Goal: Task Accomplishment & Management: Complete application form

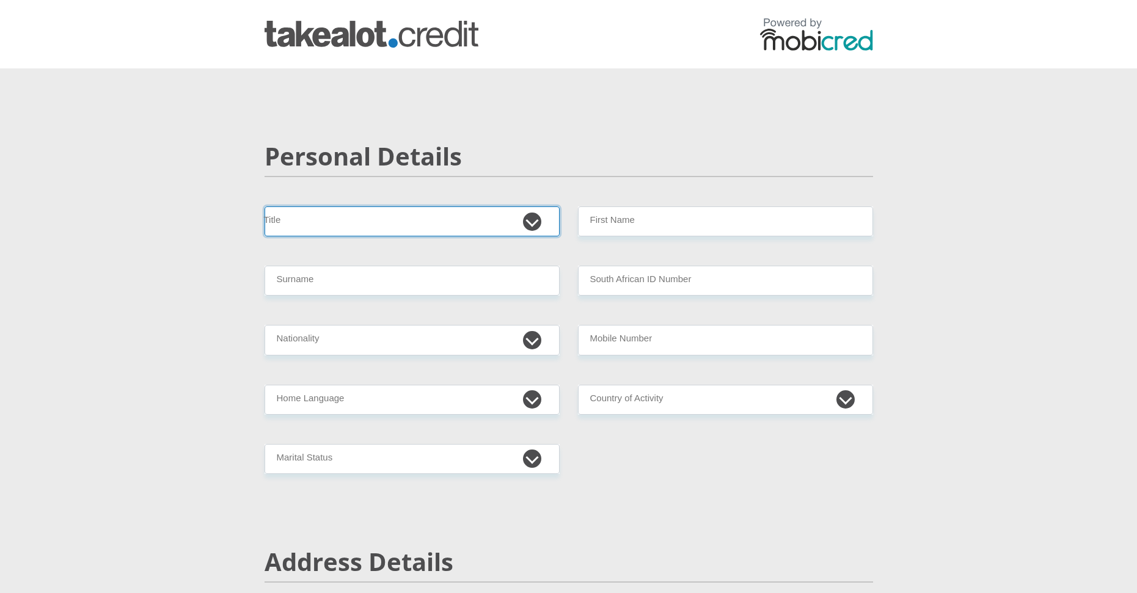
click at [364, 227] on select "Mr Ms Mrs Dr Other" at bounding box center [412, 222] width 295 height 30
select select "Mr"
click at [265, 207] on select "Mr Ms Mrs Dr Other" at bounding box center [412, 222] width 295 height 30
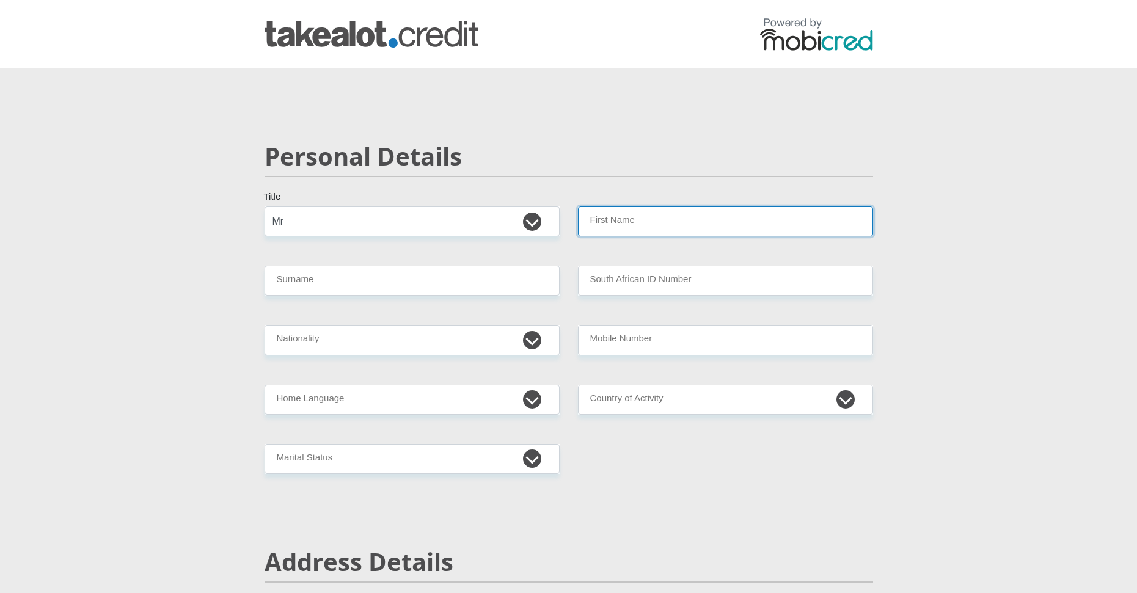
click at [622, 229] on input "First Name" at bounding box center [725, 222] width 295 height 30
type input "Owen"
drag, startPoint x: 423, startPoint y: 304, endPoint x: 422, endPoint y: 297, distance: 7.4
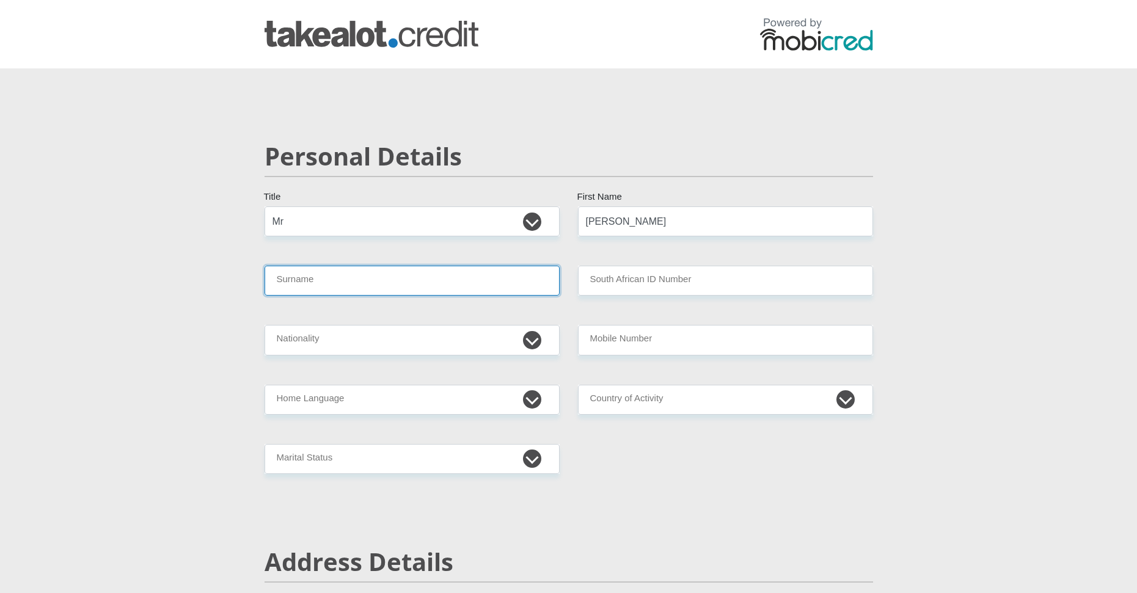
click at [422, 294] on input "Surname" at bounding box center [412, 281] width 295 height 30
type input "Jeremiah"
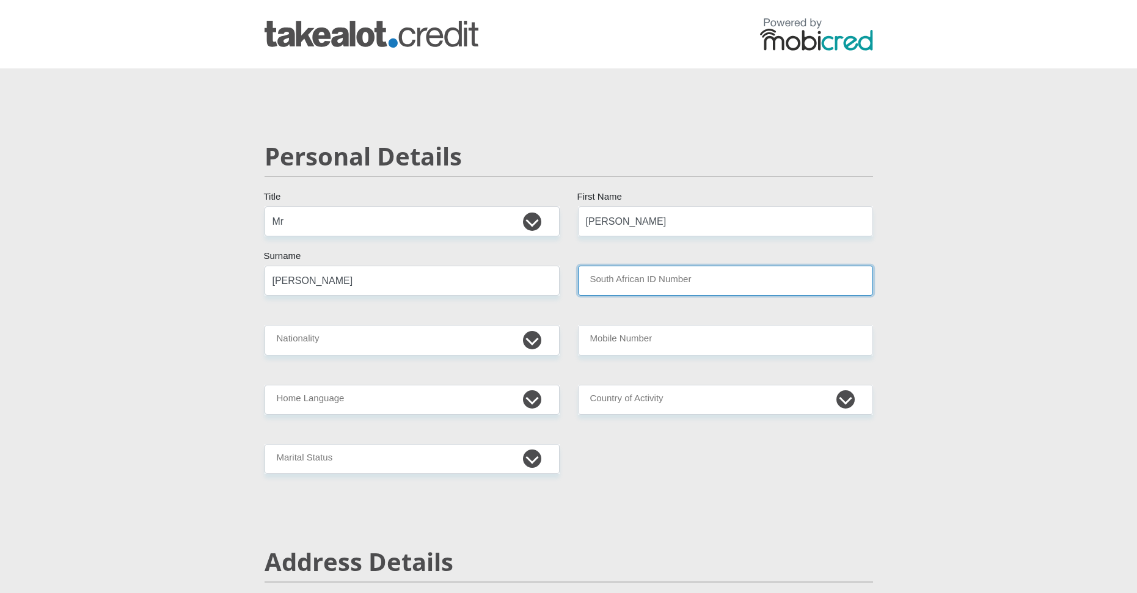
click at [683, 282] on input "South African ID Number" at bounding box center [725, 281] width 295 height 30
paste input "takealot.credit"
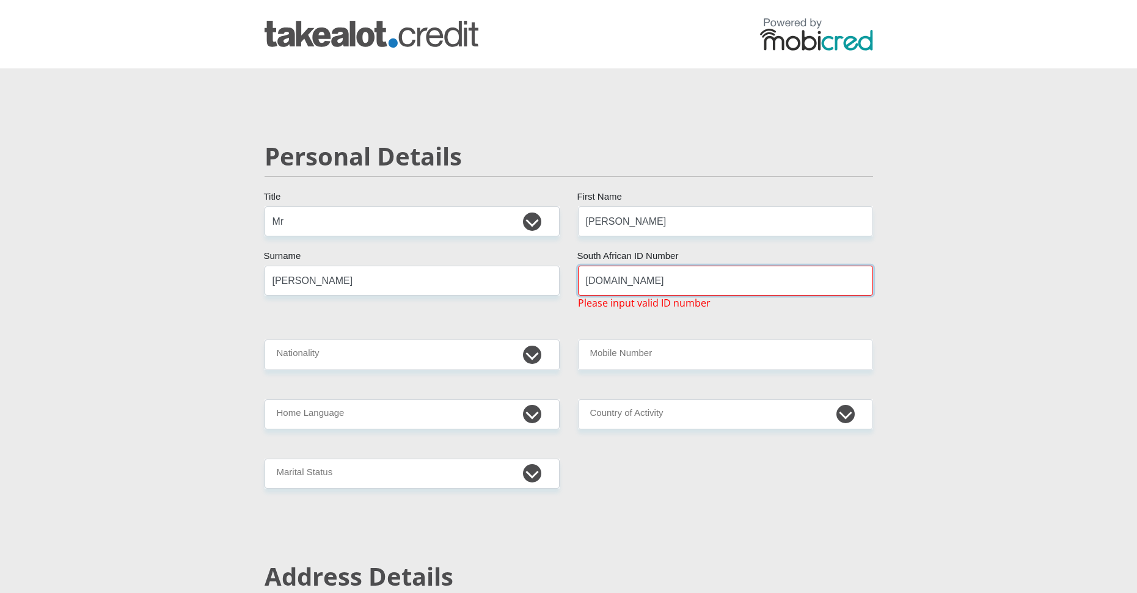
drag, startPoint x: 654, startPoint y: 283, endPoint x: 543, endPoint y: 277, distance: 112.0
paste input "0208265166081"
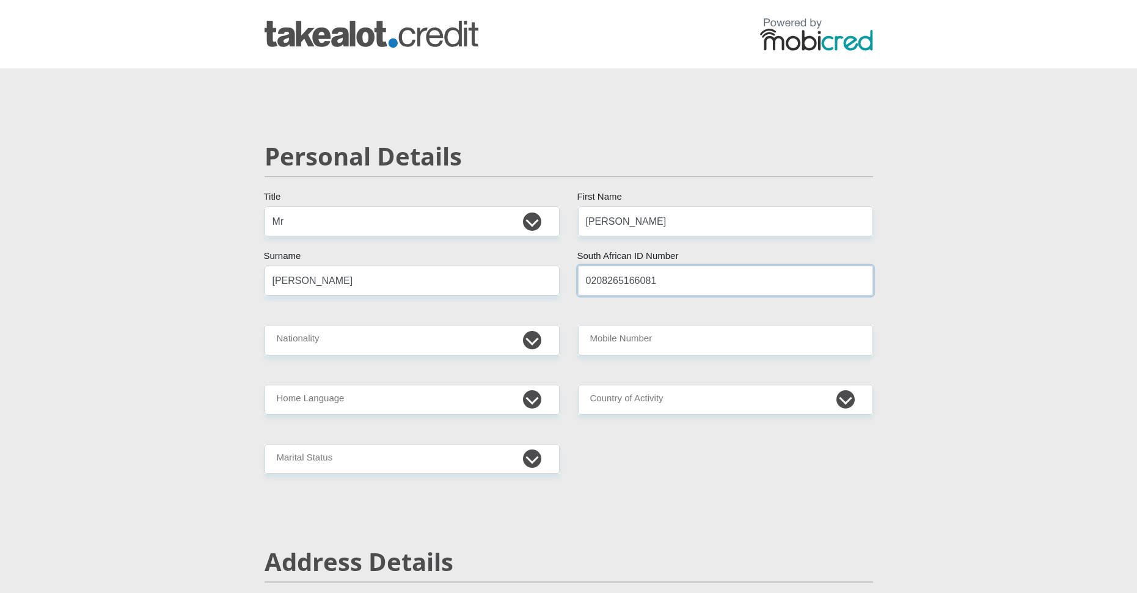
type input "0208265166081"
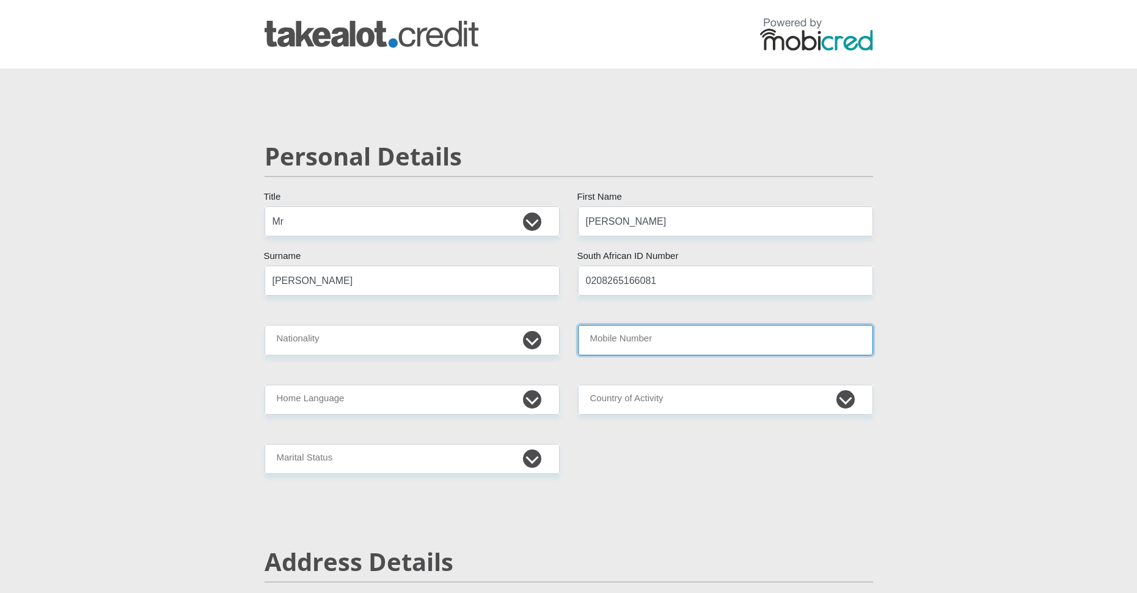
click at [601, 342] on input "Mobile Number" at bounding box center [725, 340] width 295 height 30
type input "0795363740"
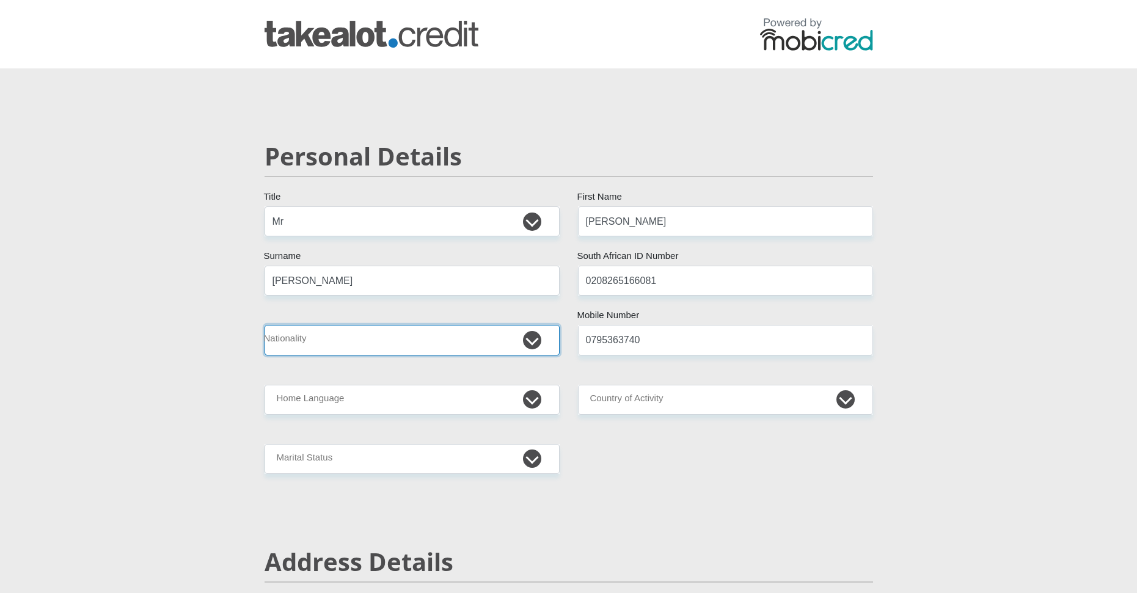
click at [340, 340] on select "South Africa Afghanistan Aland Islands Albania Algeria America Samoa American V…" at bounding box center [412, 340] width 295 height 30
select select "ZAF"
click at [265, 325] on select "South Africa Afghanistan Aland Islands Albania Algeria America Samoa American V…" at bounding box center [412, 340] width 295 height 30
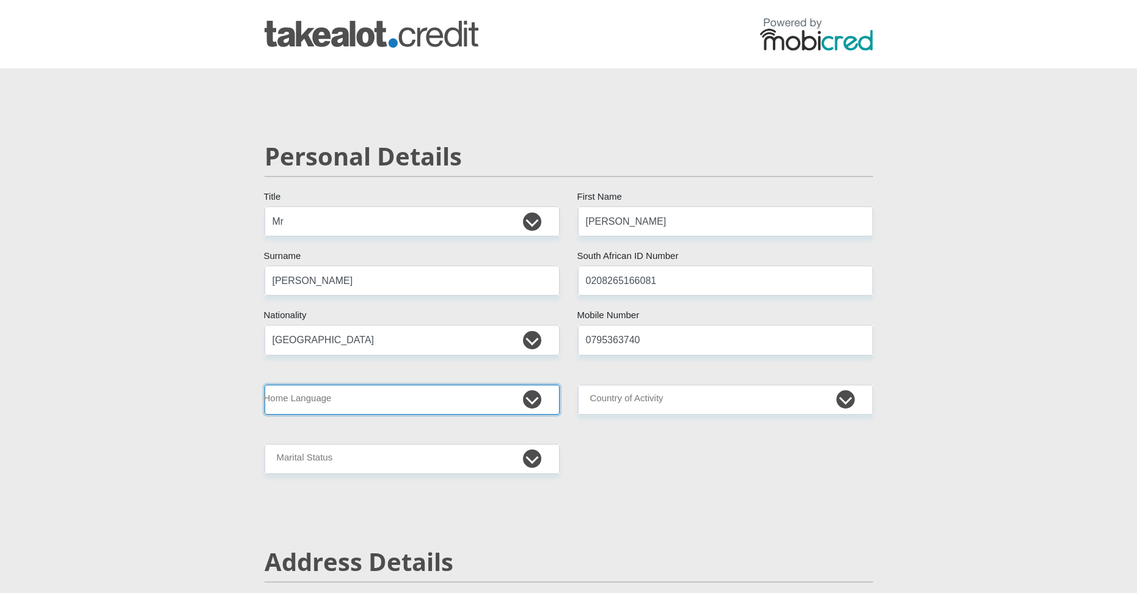
click at [313, 398] on select "Afrikaans English Sepedi South Ndebele Southern Sotho Swati Tsonga Tswana Venda…" at bounding box center [412, 400] width 295 height 30
select select "eng"
click at [265, 385] on select "Afrikaans English Sepedi South Ndebele Southern Sotho Swati Tsonga Tswana Venda…" at bounding box center [412, 400] width 295 height 30
click at [643, 390] on select "South Africa Afghanistan Aland Islands Albania Algeria America Samoa American V…" at bounding box center [725, 400] width 295 height 30
select select "ZAF"
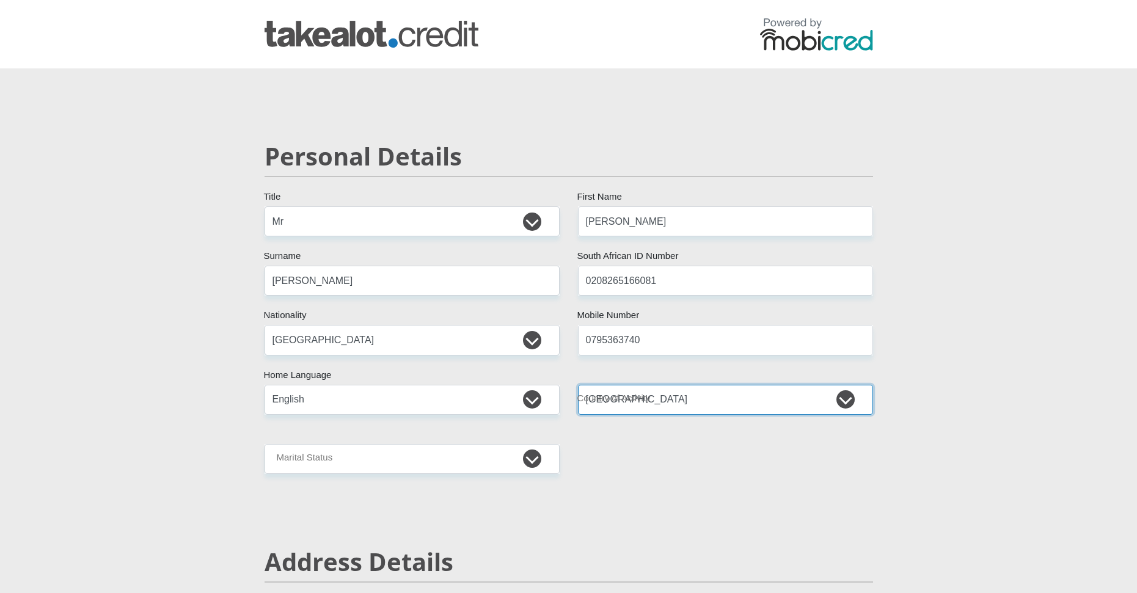
click at [578, 385] on select "South Africa Afghanistan Aland Islands Albania Algeria America Samoa American V…" at bounding box center [725, 400] width 295 height 30
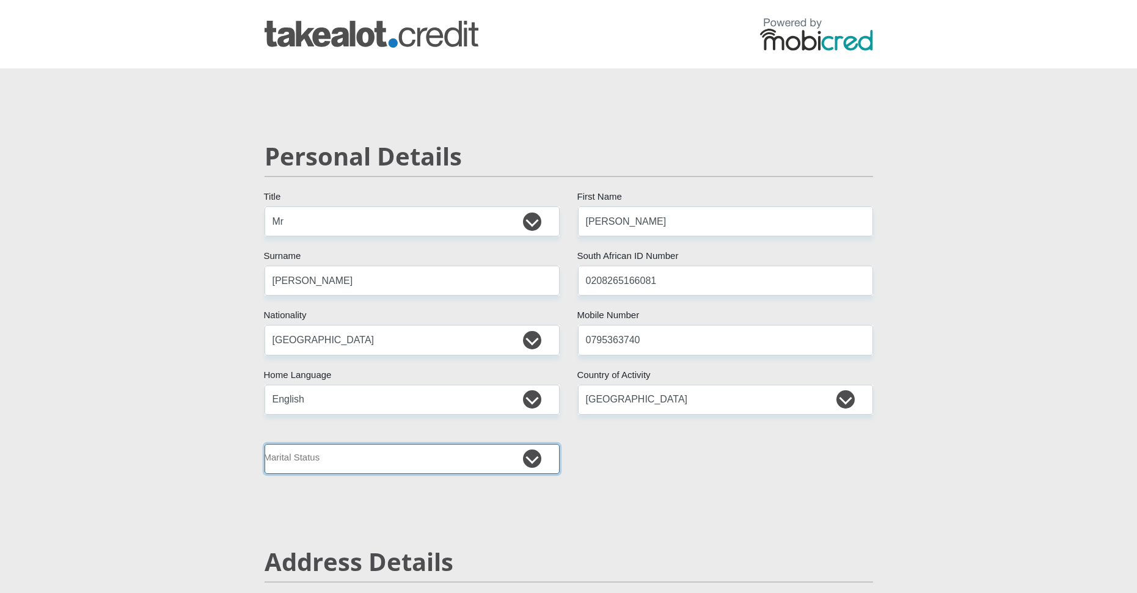
drag, startPoint x: 351, startPoint y: 447, endPoint x: 344, endPoint y: 459, distance: 13.9
click at [344, 459] on select "Married ANC Single Divorced Widowed Married COP or Customary Law" at bounding box center [412, 459] width 295 height 30
select select "2"
click at [265, 444] on select "Married ANC Single Divorced Widowed Married COP or Customary Law" at bounding box center [412, 459] width 295 height 30
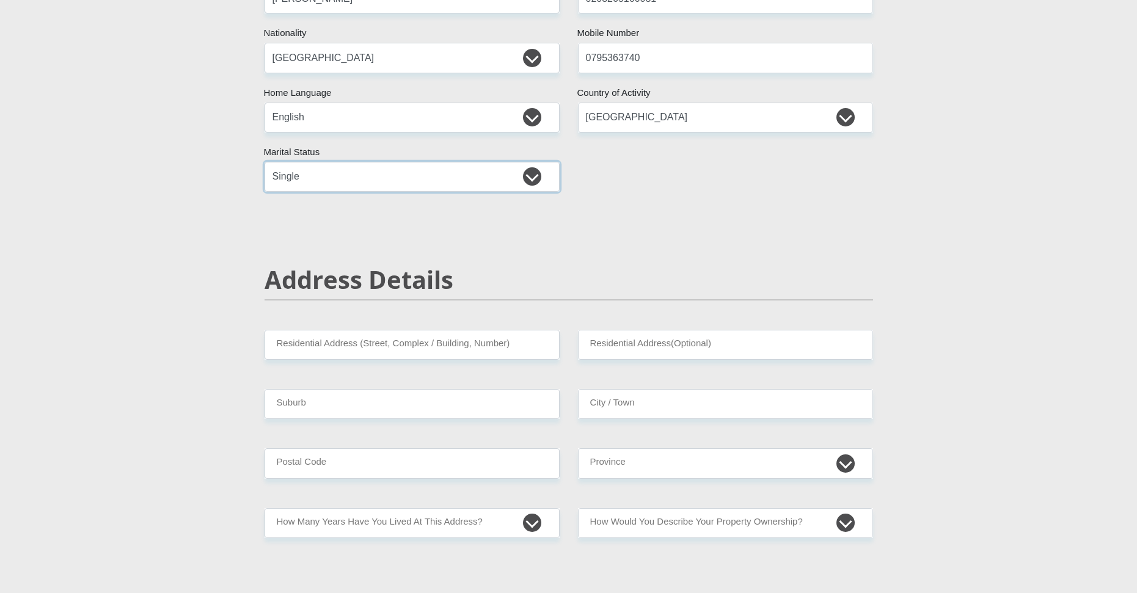
scroll to position [306, 0]
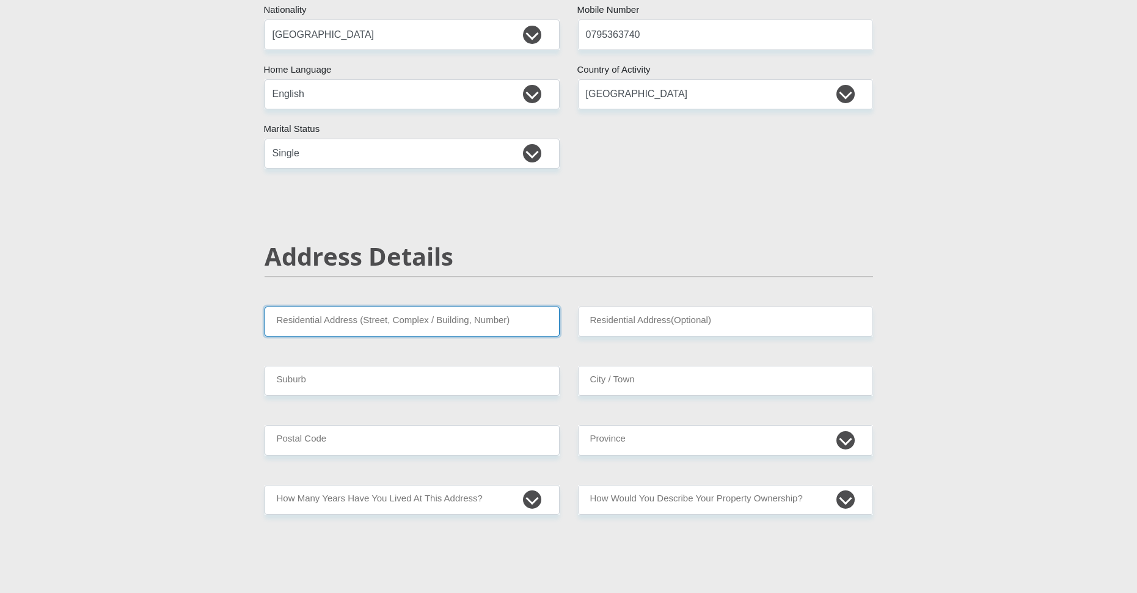
click at [367, 321] on input "Residential Address (Street, Complex / Building, Number)" at bounding box center [412, 322] width 295 height 30
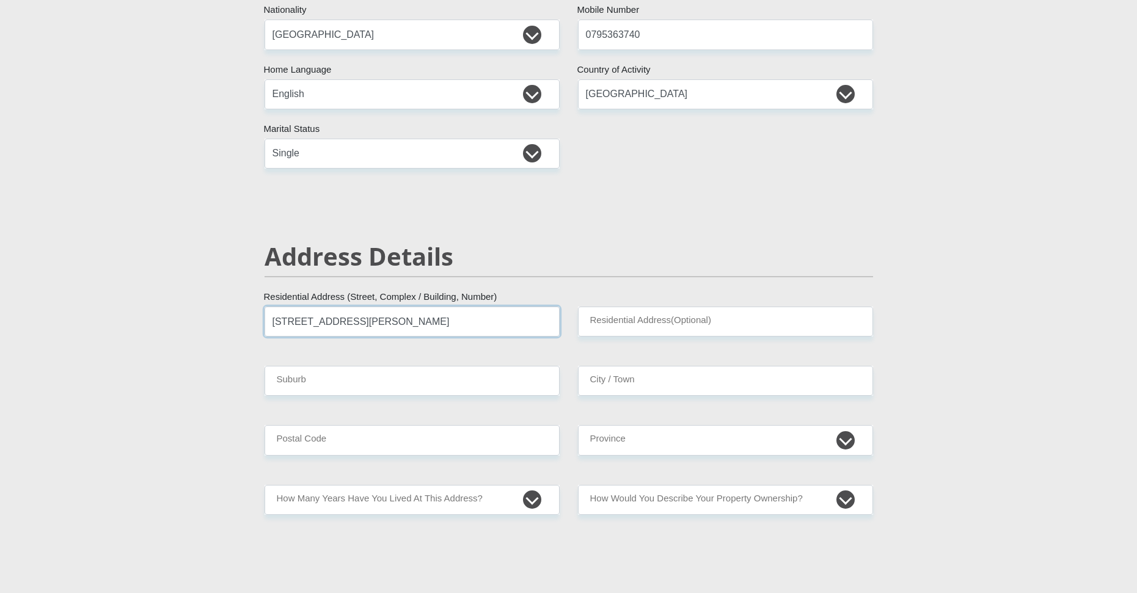
type input "11 Olsen Road"
click at [760, 313] on input "Residential Address(Optional)" at bounding box center [725, 322] width 295 height 30
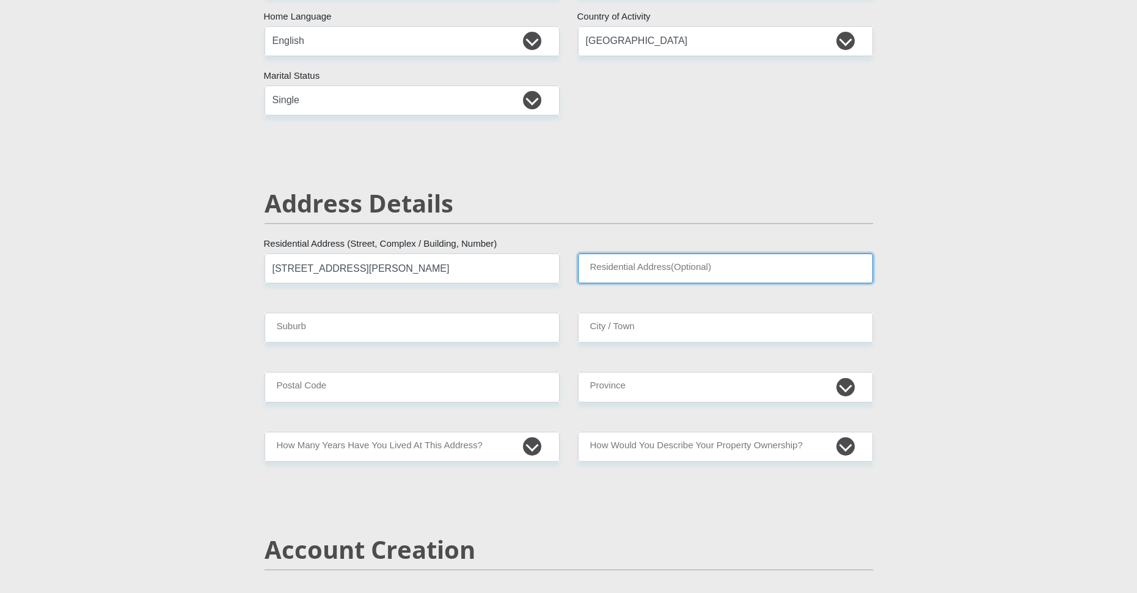
scroll to position [367, 0]
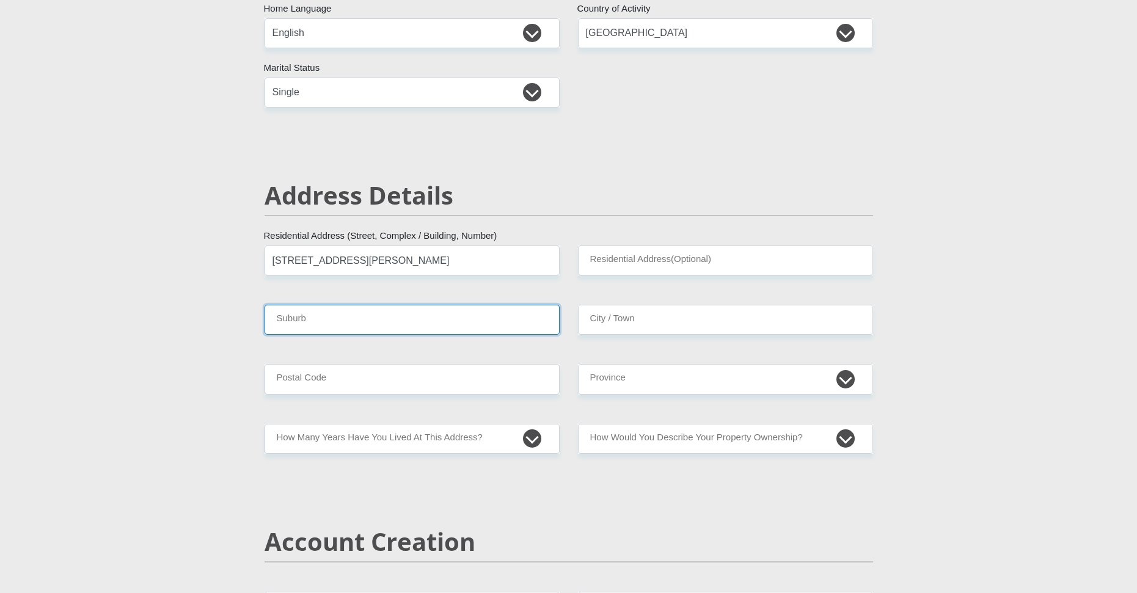
click at [428, 329] on input "Suburb" at bounding box center [412, 320] width 295 height 30
type input "Bluff"
drag, startPoint x: 709, startPoint y: 335, endPoint x: 705, endPoint y: 319, distance: 16.5
click at [706, 323] on input "City / Town" at bounding box center [725, 320] width 295 height 30
type input "Durban"
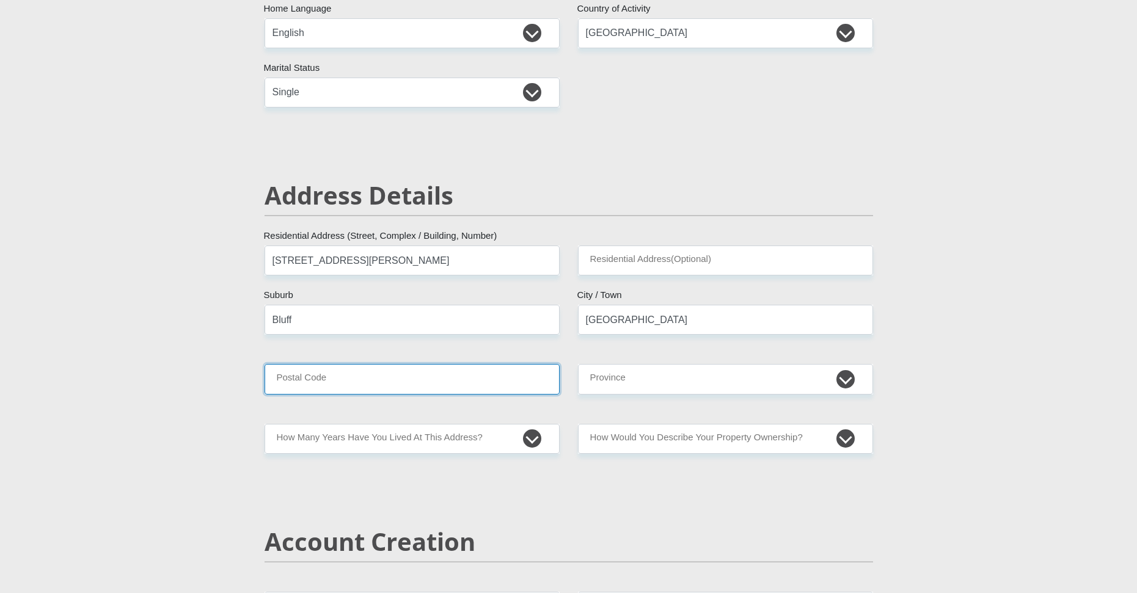
click at [487, 367] on input "Postal Code" at bounding box center [412, 379] width 295 height 30
type input "4052"
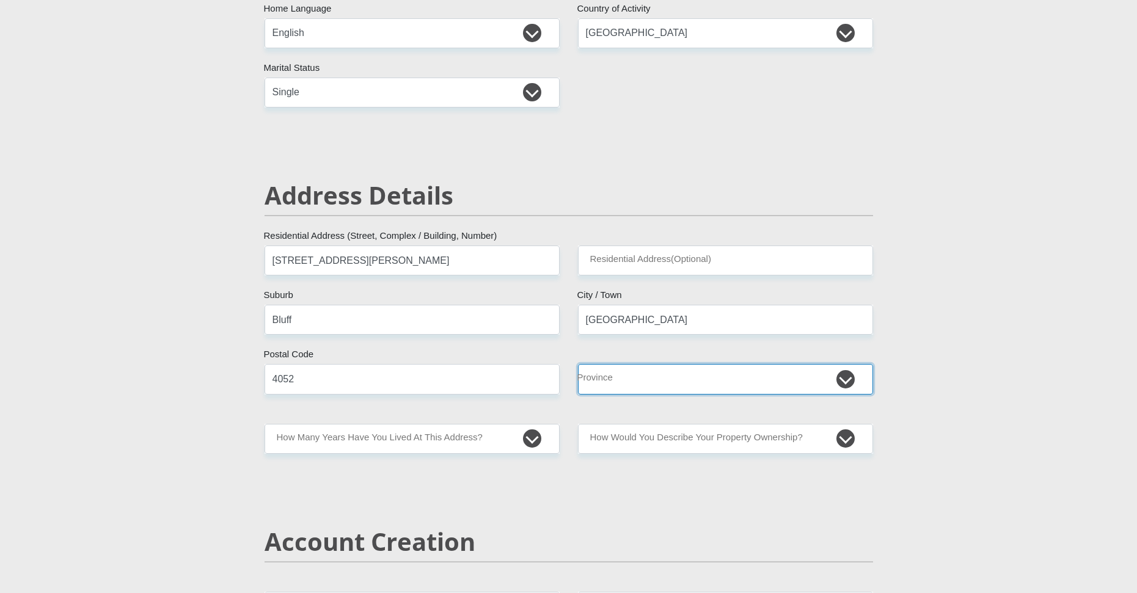
click at [648, 394] on select "Eastern Cape Free State Gauteng KwaZulu-Natal Limpopo Mpumalanga Northern Cape …" at bounding box center [725, 379] width 295 height 30
select select "[GEOGRAPHIC_DATA][DATE]"
click at [578, 364] on select "Eastern Cape Free State Gauteng KwaZulu-Natal Limpopo Mpumalanga Northern Cape …" at bounding box center [725, 379] width 295 height 30
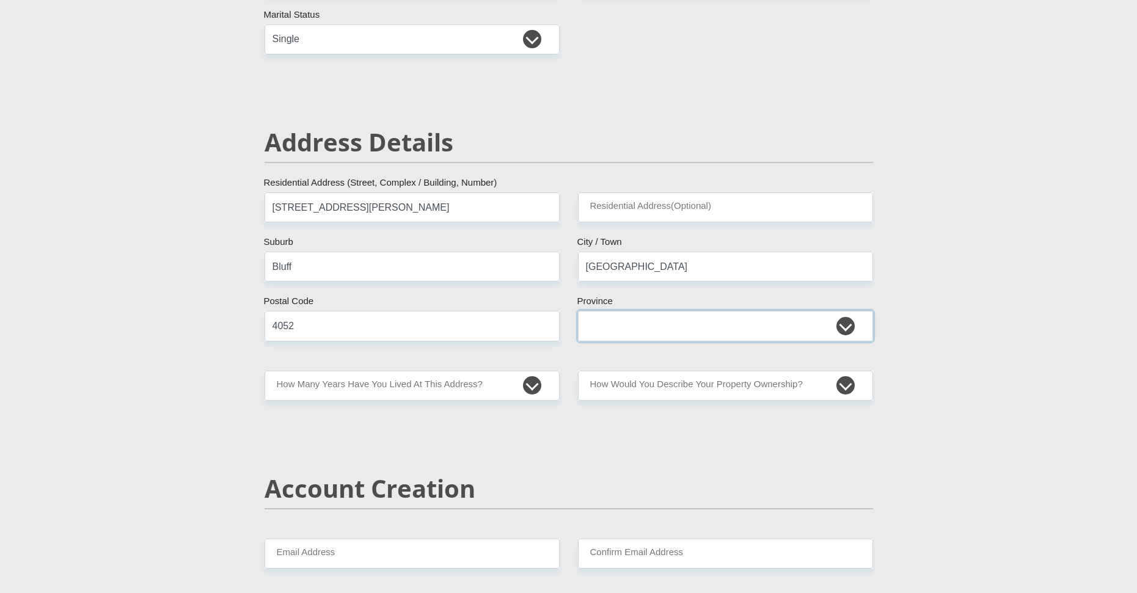
scroll to position [428, 0]
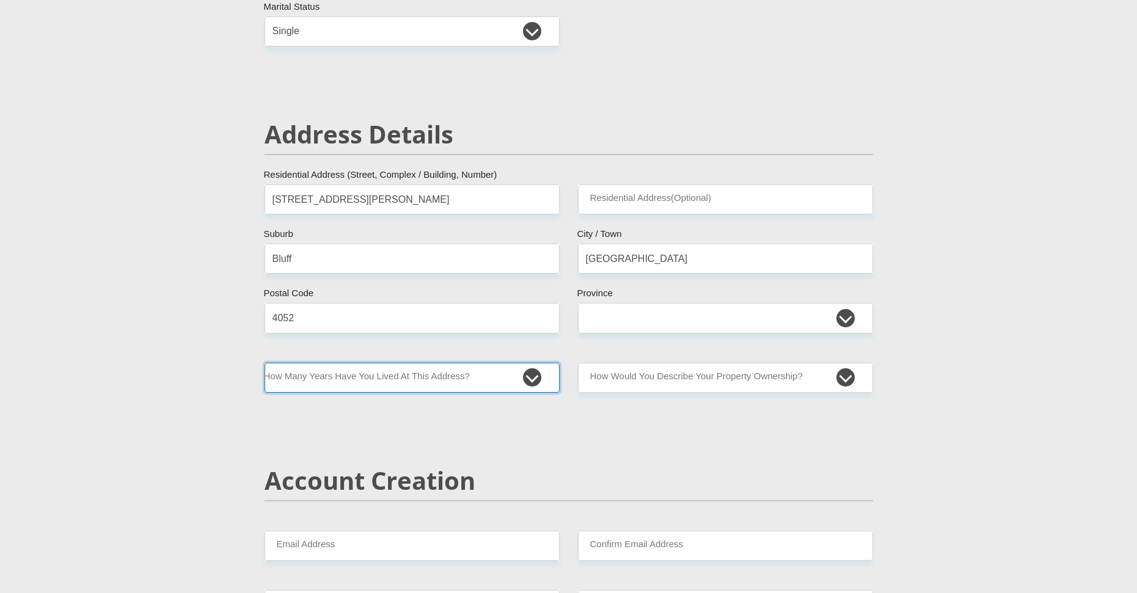
click at [535, 377] on select "less than 1 year 1-3 years 3-5 years 5+ years" at bounding box center [412, 378] width 295 height 30
click at [395, 378] on select "less than 1 year 1-3 years 3-5 years 5+ years" at bounding box center [412, 378] width 295 height 30
select select "5"
click at [265, 363] on select "less than 1 year 1-3 years 3-5 years 5+ years" at bounding box center [412, 378] width 295 height 30
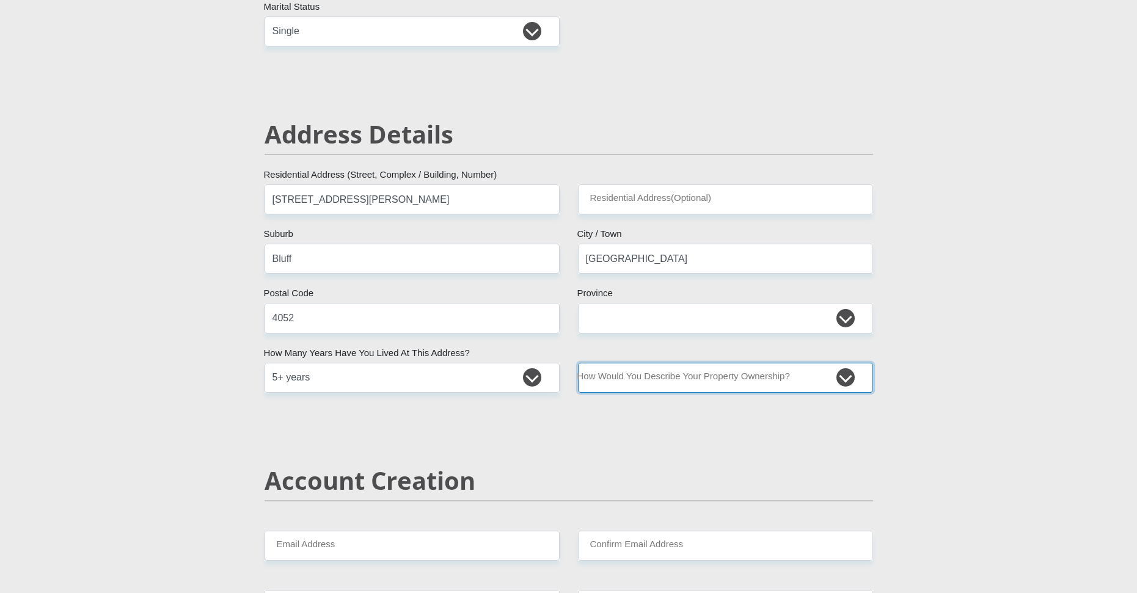
click at [716, 373] on select "Owned Rented Family Owned Company Dwelling" at bounding box center [725, 378] width 295 height 30
select select "parents"
click at [578, 363] on select "Owned Rented Family Owned Company Dwelling" at bounding box center [725, 378] width 295 height 30
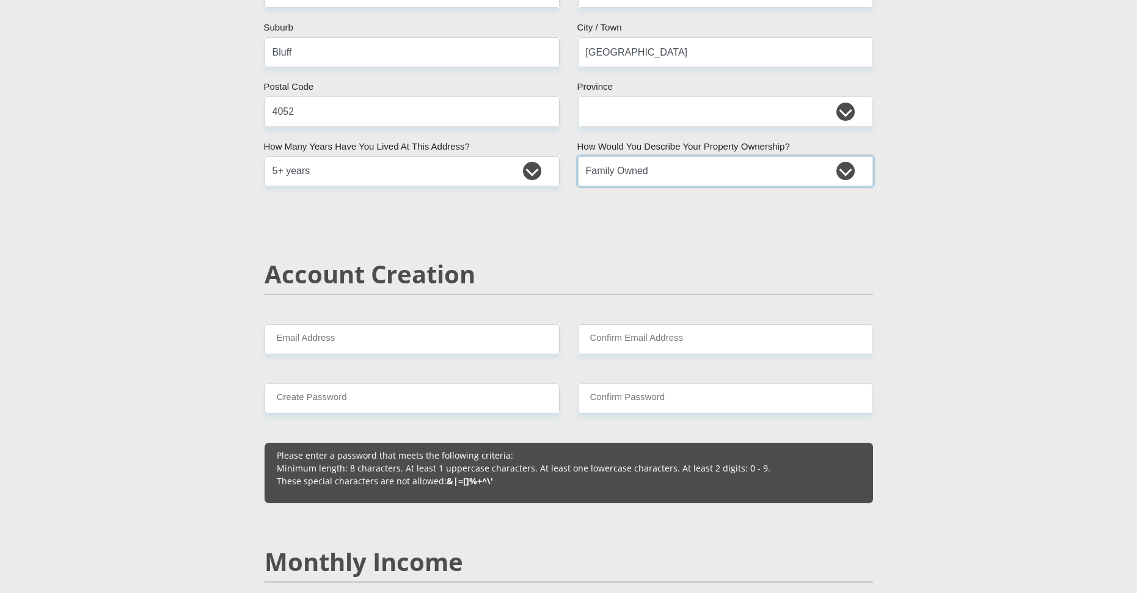
scroll to position [733, 0]
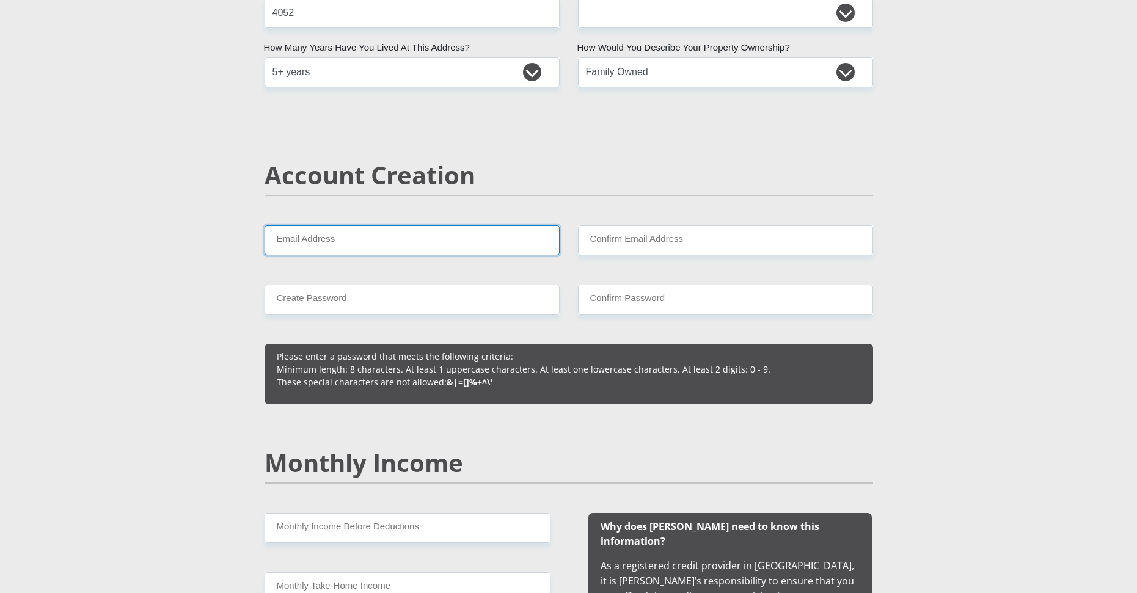
click at [357, 250] on input "Email Address" at bounding box center [412, 240] width 295 height 30
drag, startPoint x: 404, startPoint y: 230, endPoint x: 247, endPoint y: 224, distance: 156.5
type input "Owen260802@gmail.com"
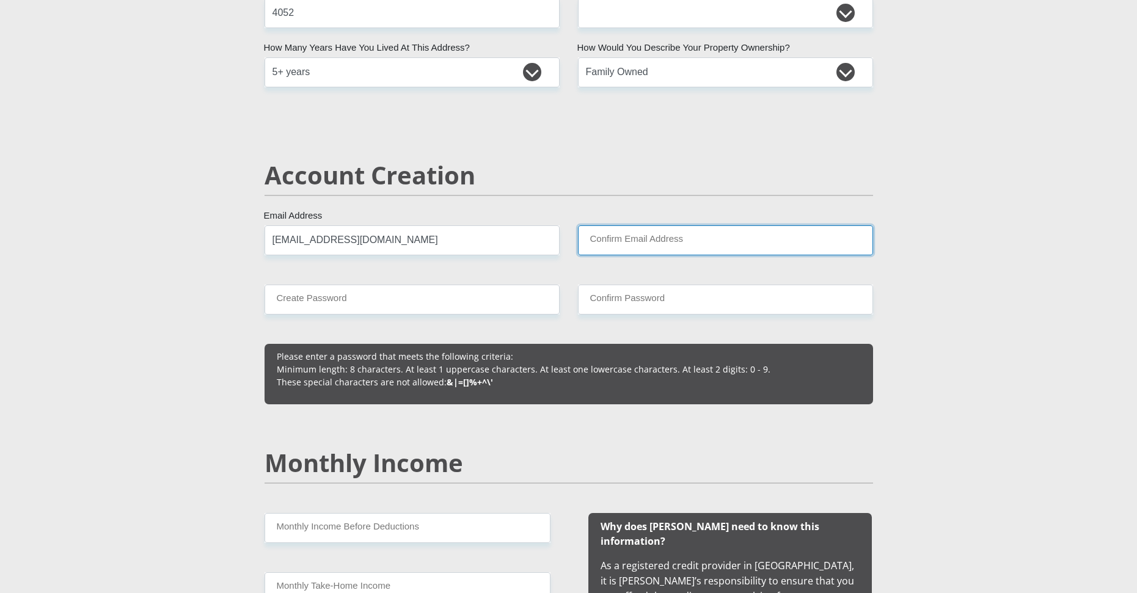
click at [659, 244] on input "Confirm Email Address" at bounding box center [725, 240] width 295 height 30
paste input "Owen260802@gmail.com"
type input "Owen260802@gmail.com"
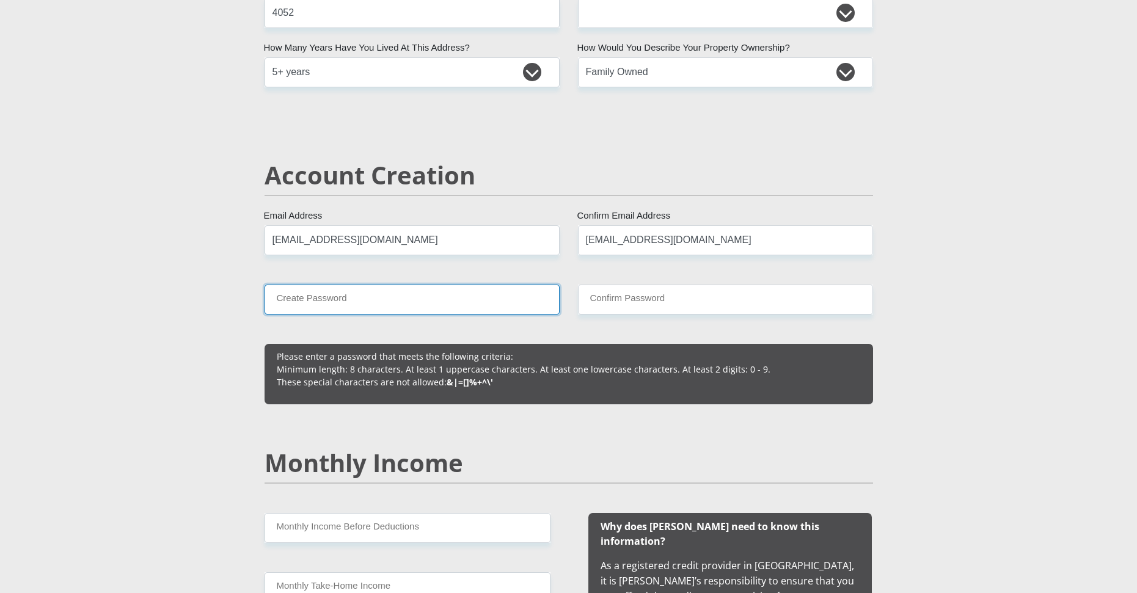
click at [342, 301] on input "Create Password" at bounding box center [412, 300] width 295 height 30
drag, startPoint x: 120, startPoint y: 139, endPoint x: 127, endPoint y: 156, distance: 18.4
click at [320, 302] on input "Create Password" at bounding box center [412, 300] width 295 height 30
paste input "8Ovven&Mia."
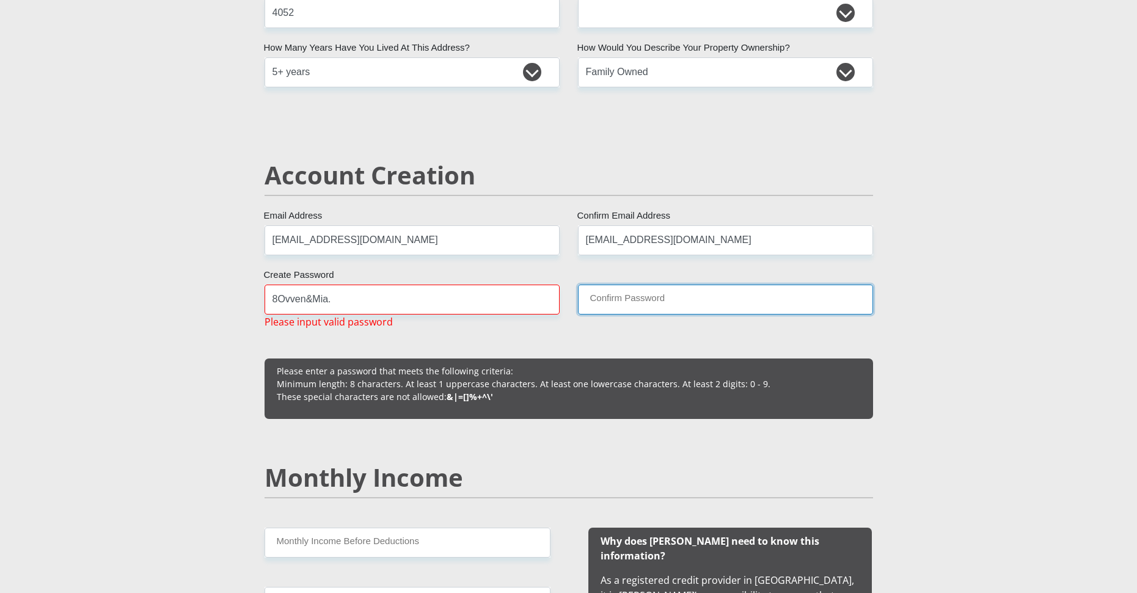
click at [654, 302] on input "Confirm Password" at bounding box center [725, 300] width 295 height 30
click at [373, 304] on input "8Ovven&Mia." at bounding box center [412, 300] width 295 height 30
click at [312, 307] on input "8Ovven&Mia." at bounding box center [412, 300] width 295 height 30
click at [352, 301] on input "8OvvenAndMia." at bounding box center [412, 300] width 295 height 30
click at [646, 302] on input "Confirm Password" at bounding box center [725, 300] width 295 height 30
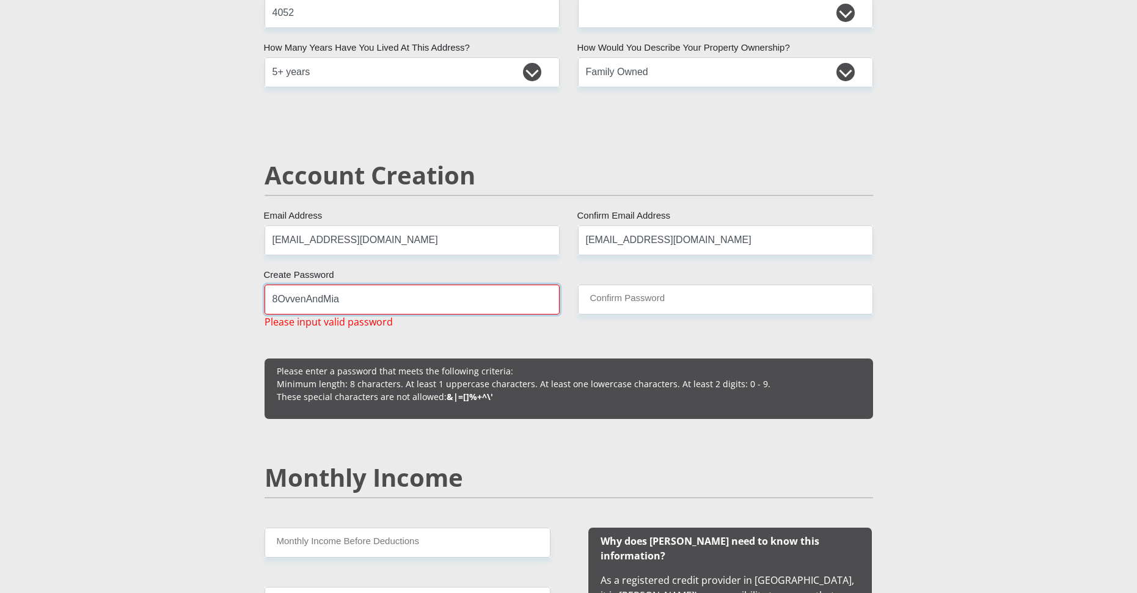
click at [411, 306] on input "8OvvenAndMia" at bounding box center [412, 300] width 295 height 30
click at [279, 303] on input "8OvvenAndMia" at bounding box center [412, 300] width 295 height 30
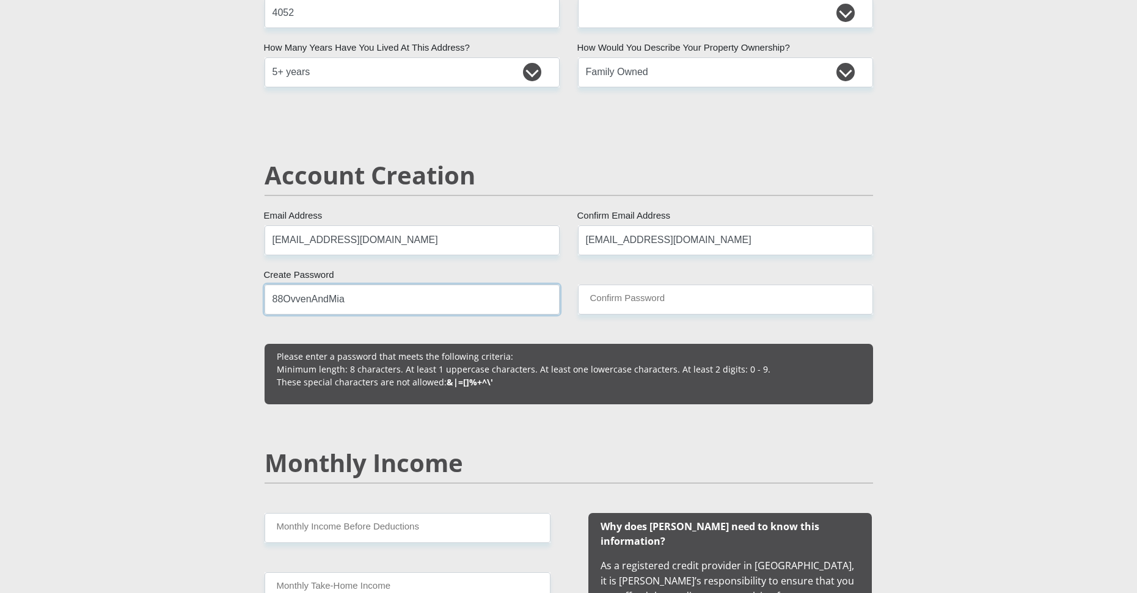
drag, startPoint x: 285, startPoint y: 296, endPoint x: 202, endPoint y: 296, distance: 82.5
paste input "Ovven&Mia."
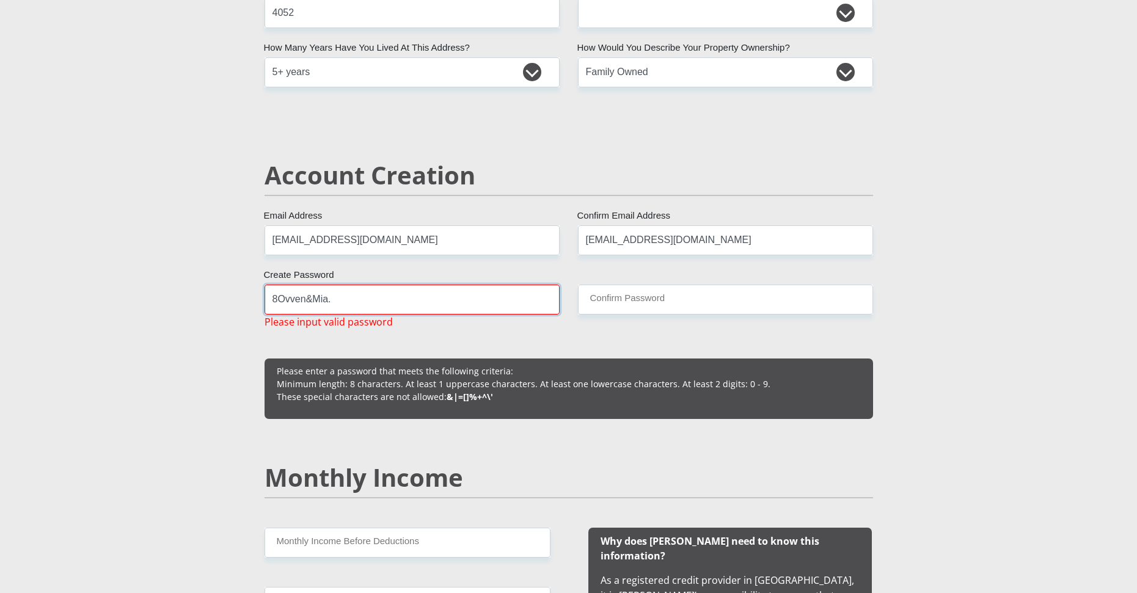
drag, startPoint x: 278, startPoint y: 300, endPoint x: 313, endPoint y: 302, distance: 34.9
click at [279, 299] on input "8Ovven&Mia." at bounding box center [412, 300] width 295 height 30
click at [357, 295] on input "8Ovven&Mia." at bounding box center [412, 300] width 295 height 30
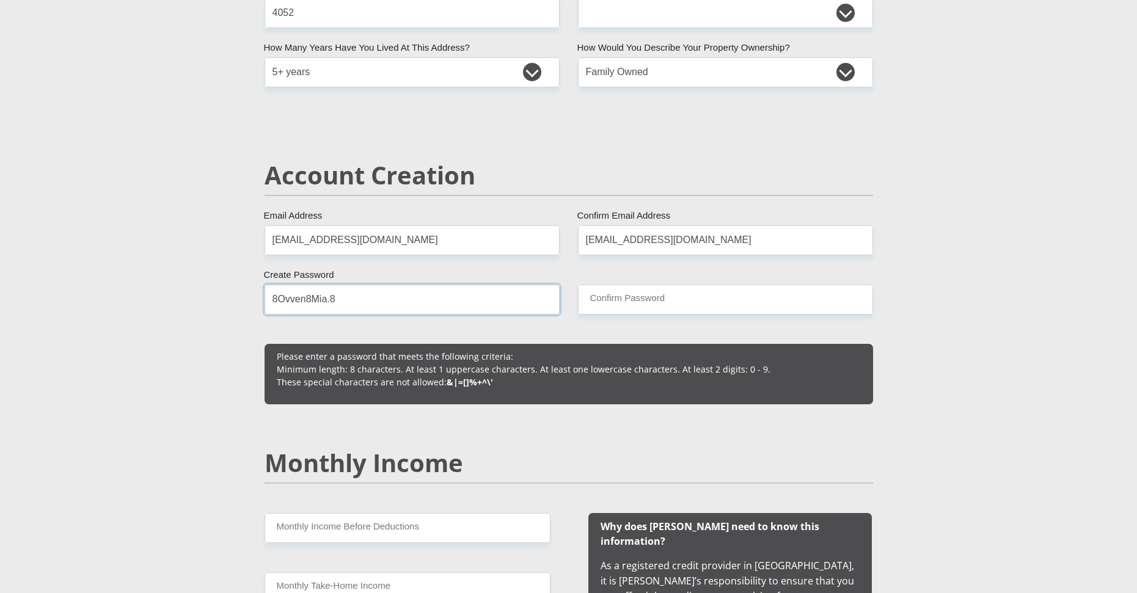
click at [357, 299] on input "8Ovven8Mia.8" at bounding box center [412, 300] width 295 height 30
drag, startPoint x: 337, startPoint y: 299, endPoint x: 266, endPoint y: 292, distance: 70.6
click at [266, 292] on input "8Ovven8Mia." at bounding box center [412, 300] width 295 height 30
type input "8Ovven8Mia."
click at [633, 290] on input "Confirm Password" at bounding box center [725, 300] width 295 height 30
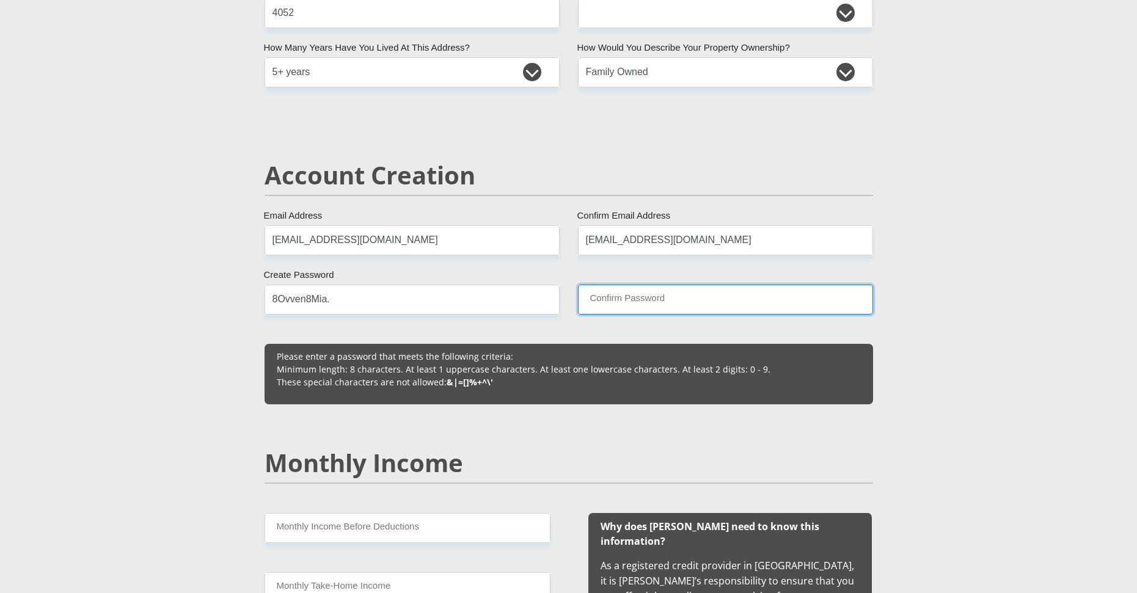
paste input "8Ovven8Mia."
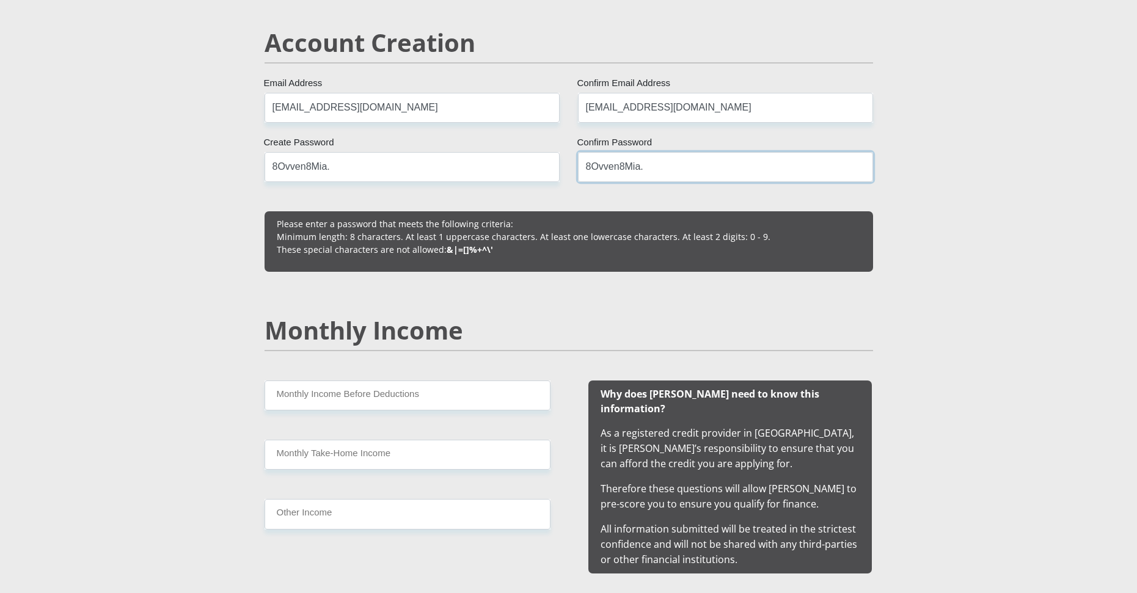
scroll to position [917, 0]
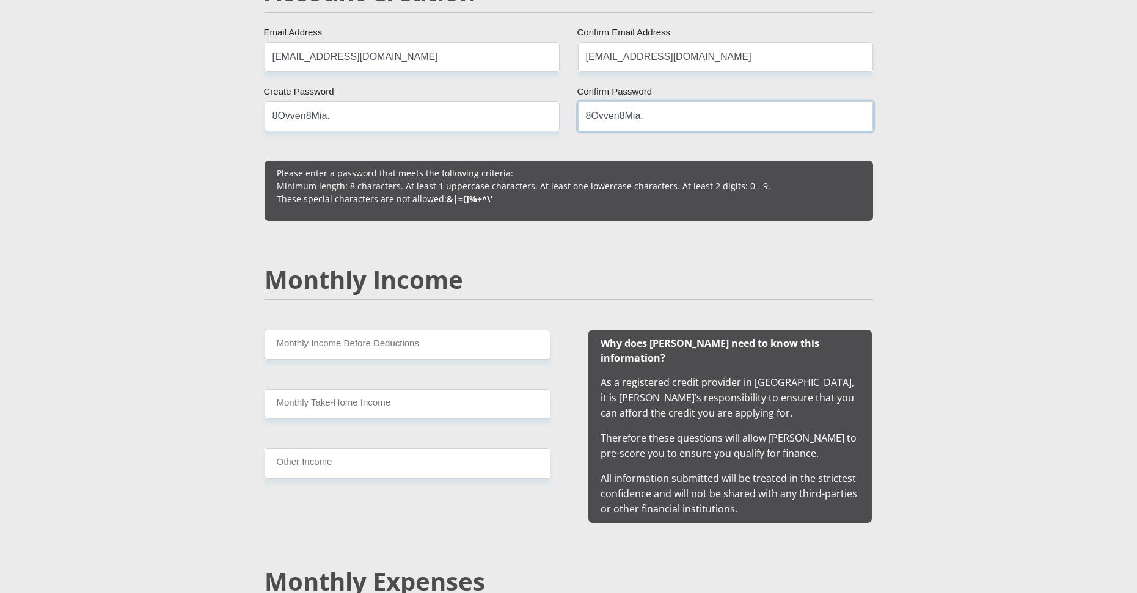
type input "8Ovven8Mia."
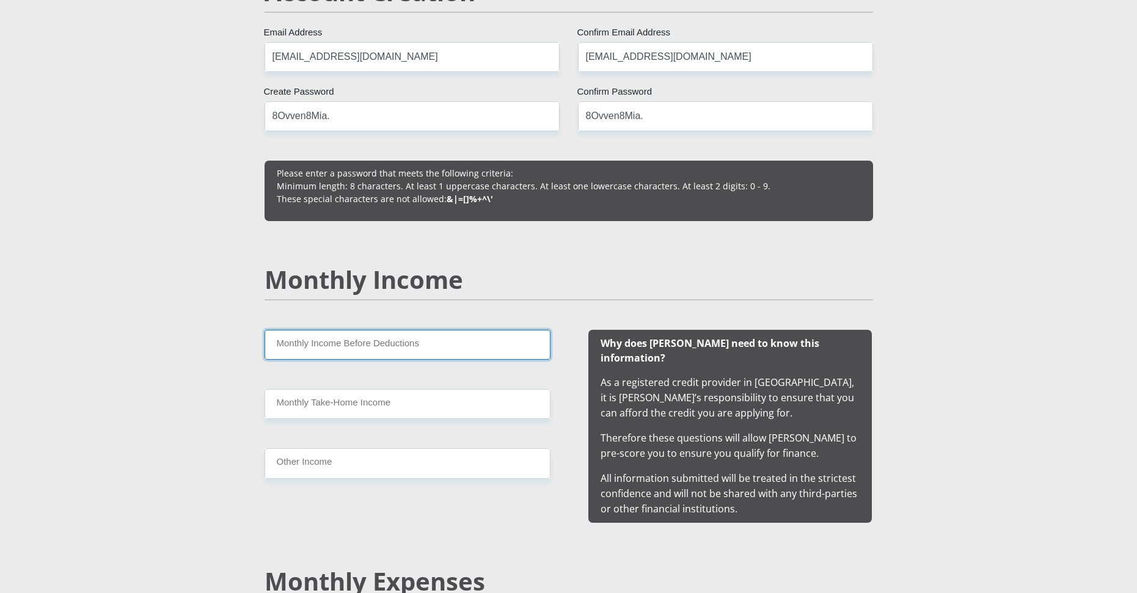
click at [399, 343] on input "Monthly Income Before Deductions" at bounding box center [408, 345] width 286 height 30
type input "14000"
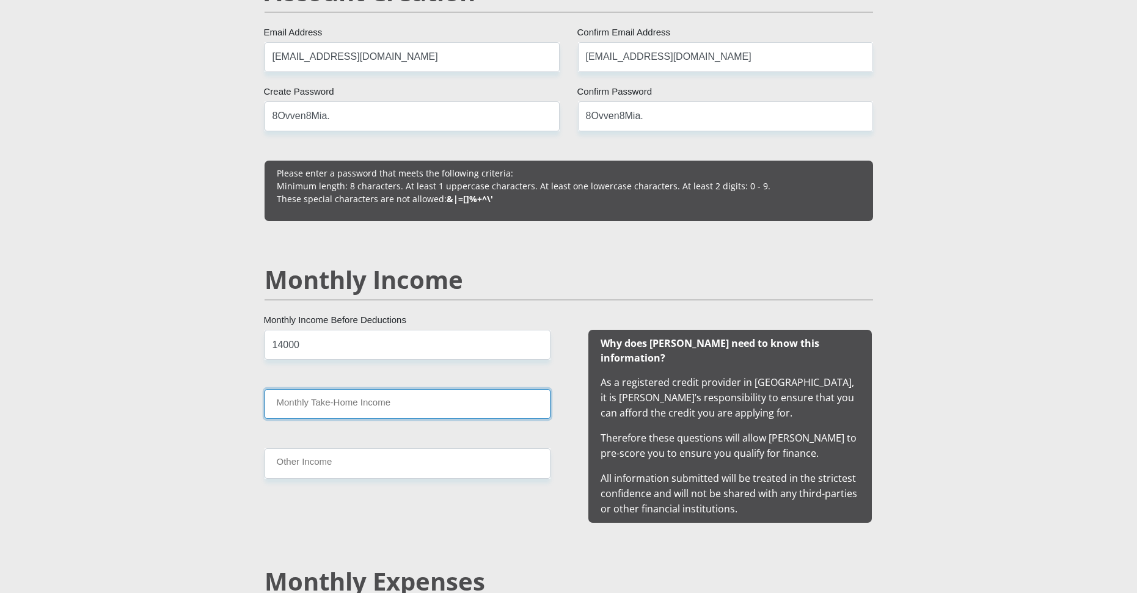
click at [348, 401] on input "Monthly Take-Home Income" at bounding box center [408, 404] width 286 height 30
click at [372, 404] on input "Monthly Take-Home Income" at bounding box center [408, 404] width 286 height 30
type input "13000"
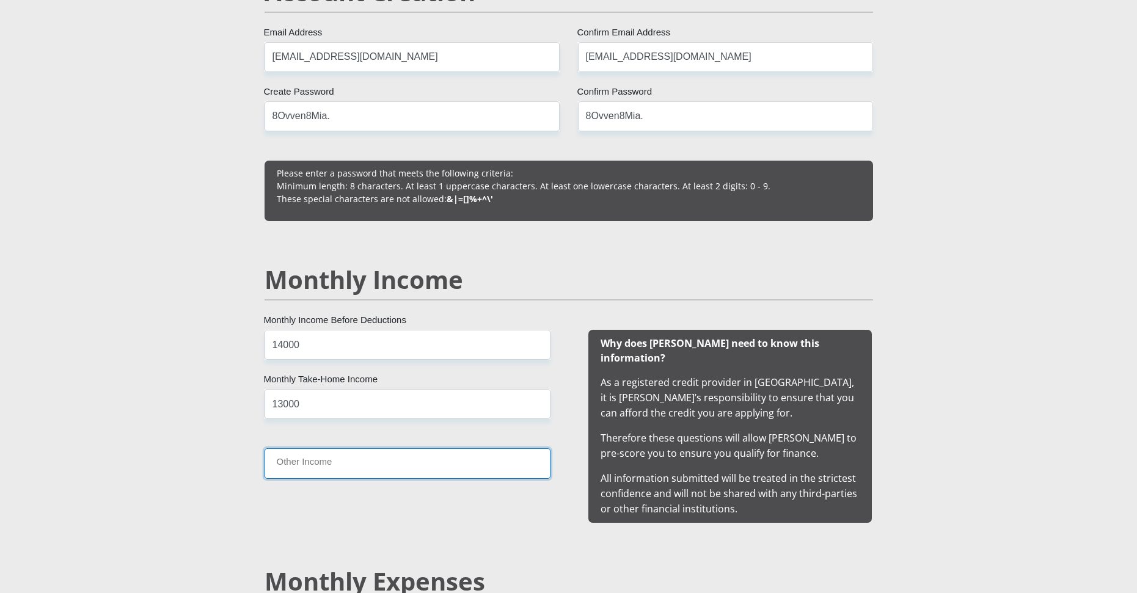
click at [355, 466] on input "Other Income" at bounding box center [408, 463] width 286 height 30
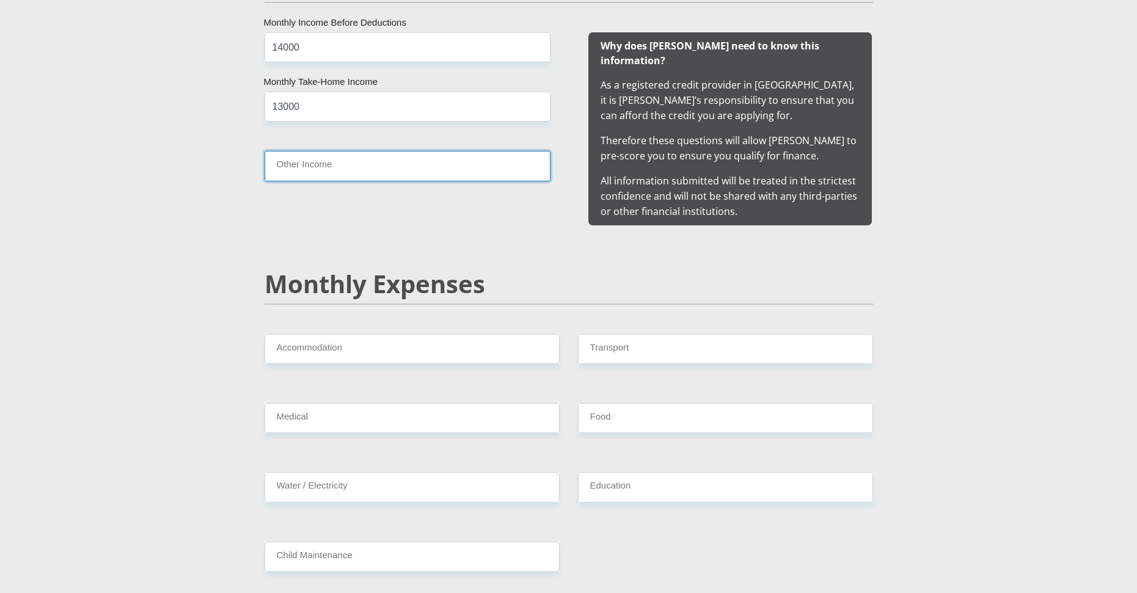
scroll to position [1222, 0]
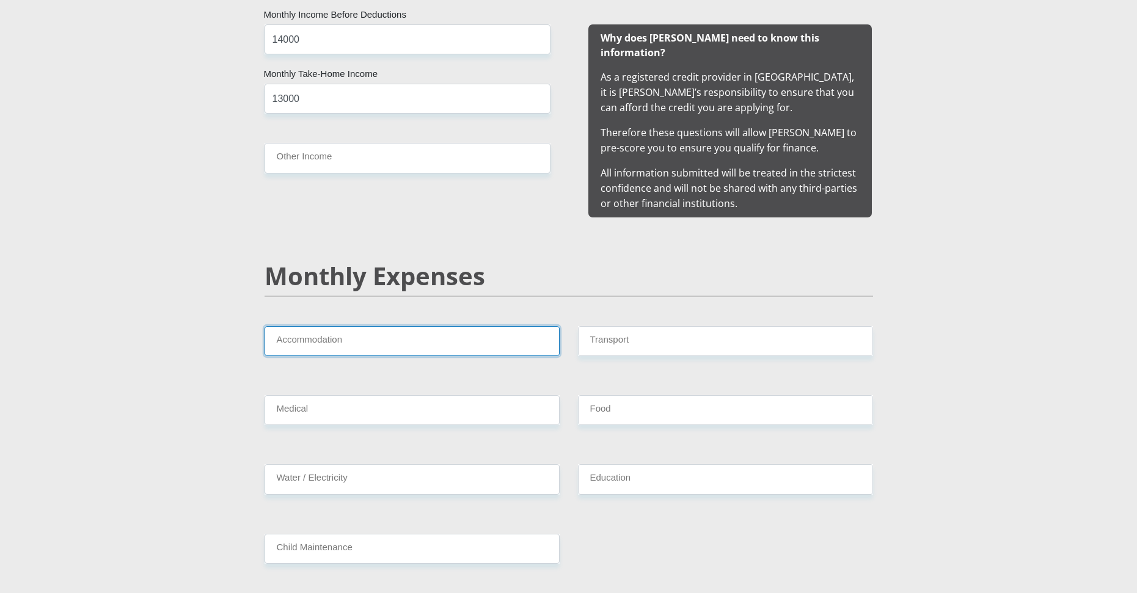
click at [341, 334] on input "Accommodation" at bounding box center [412, 341] width 295 height 30
type input "0"
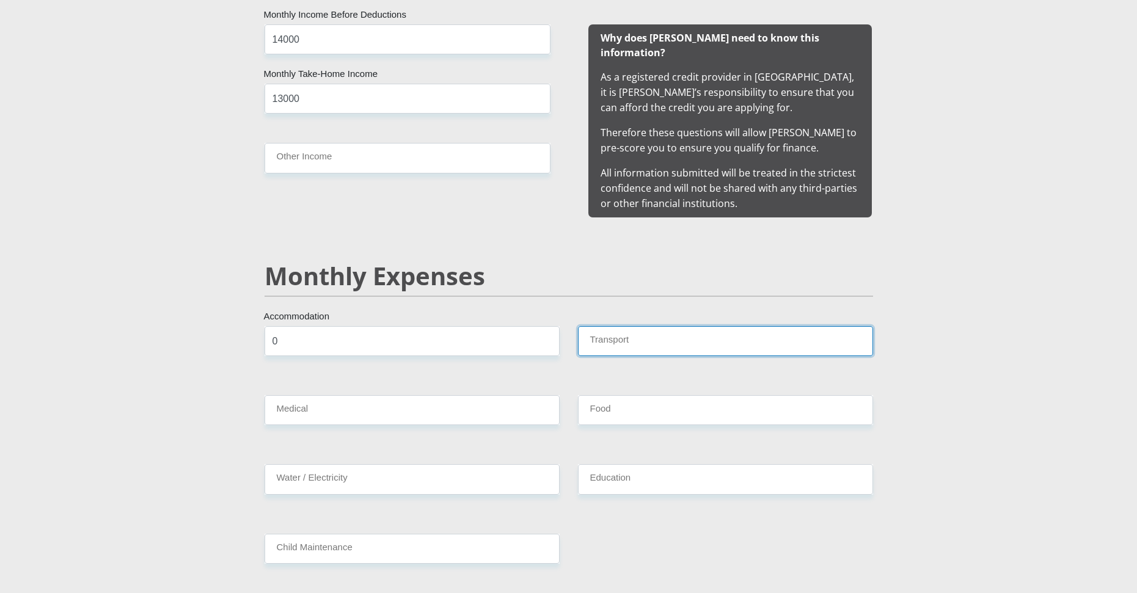
click at [643, 326] on input "Transport" at bounding box center [725, 341] width 295 height 30
type input "0"
click at [426, 395] on input "Medical" at bounding box center [412, 410] width 295 height 30
type input "0"
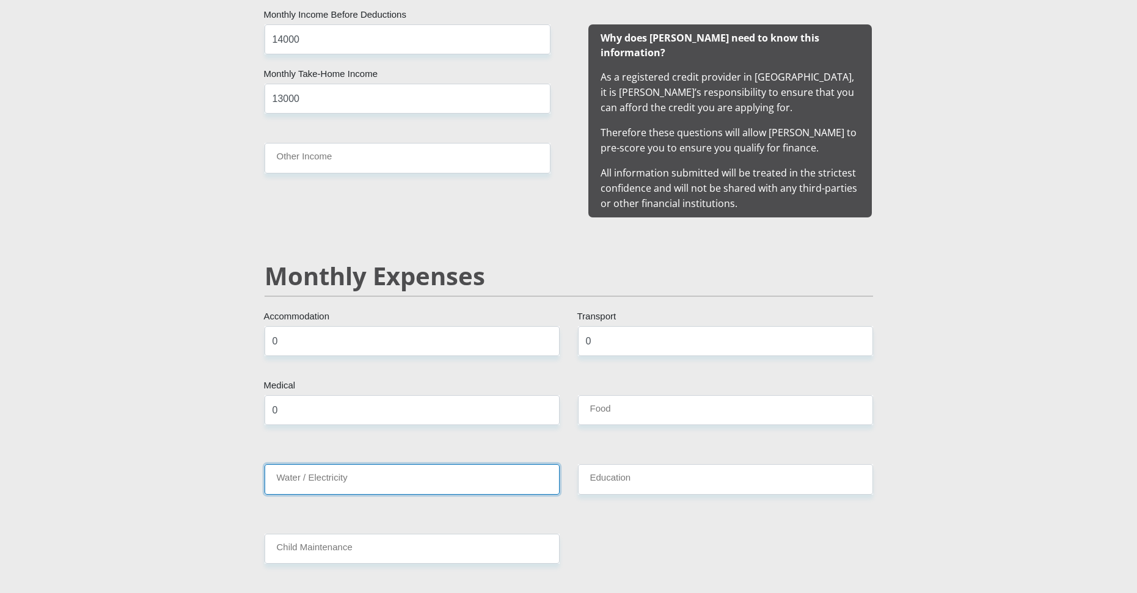
click at [352, 474] on input "Water / Electricity" at bounding box center [412, 479] width 295 height 30
type input "0"
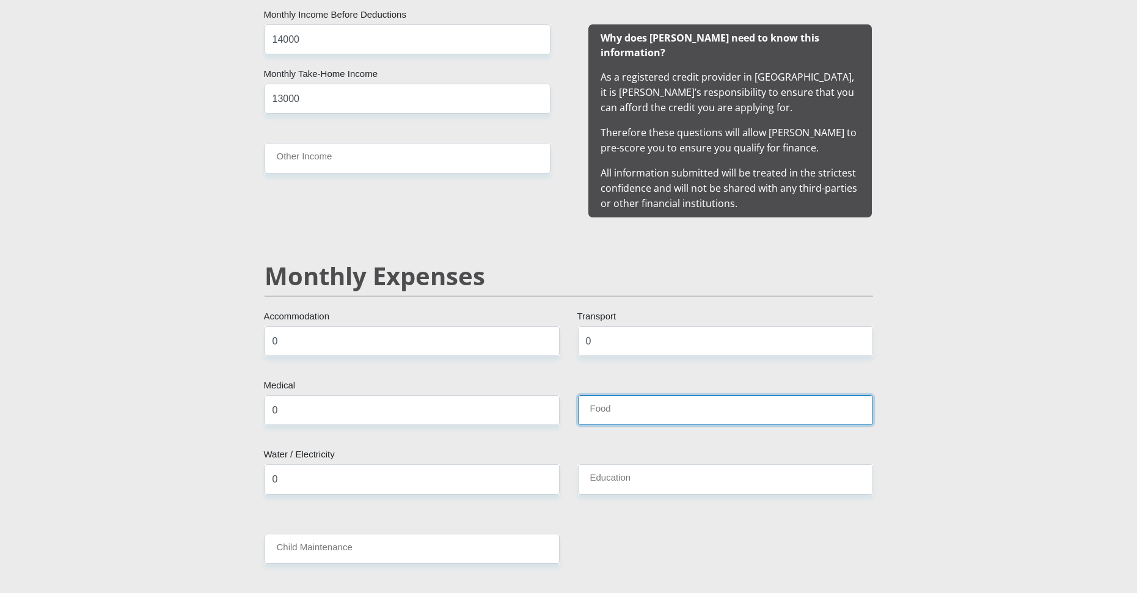
click at [608, 398] on input "Food" at bounding box center [725, 410] width 295 height 30
type input "0"
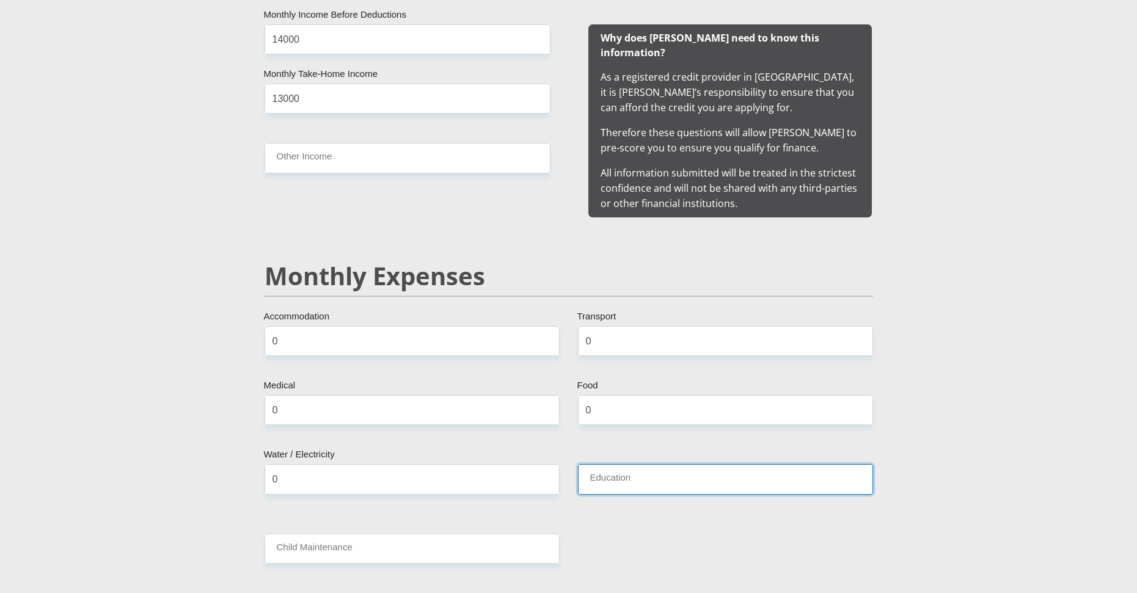
click at [618, 464] on input "Education" at bounding box center [725, 479] width 295 height 30
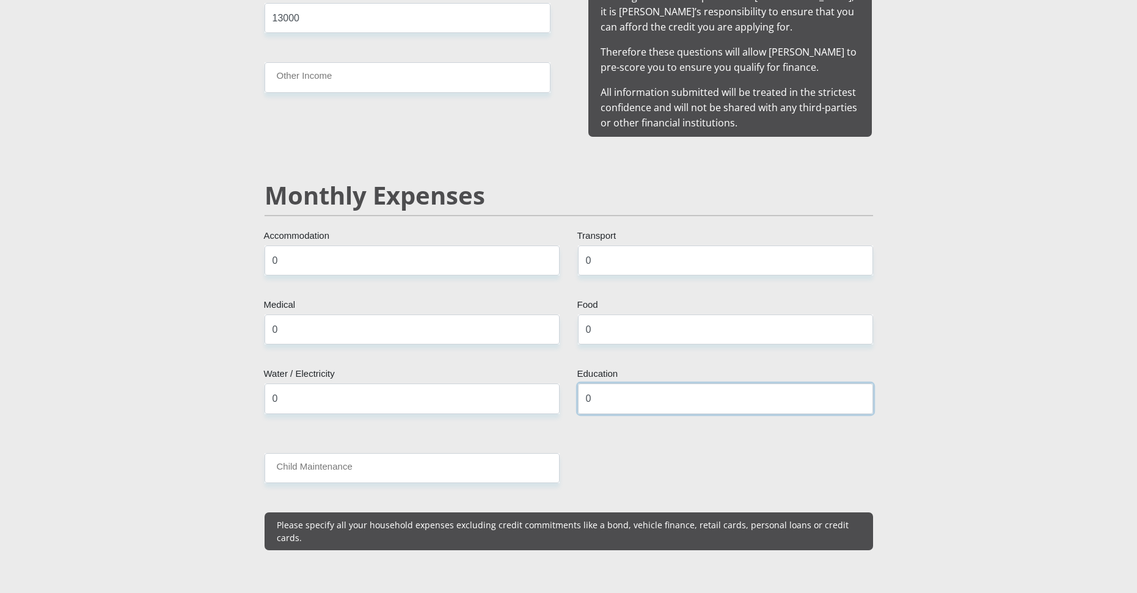
scroll to position [1344, 0]
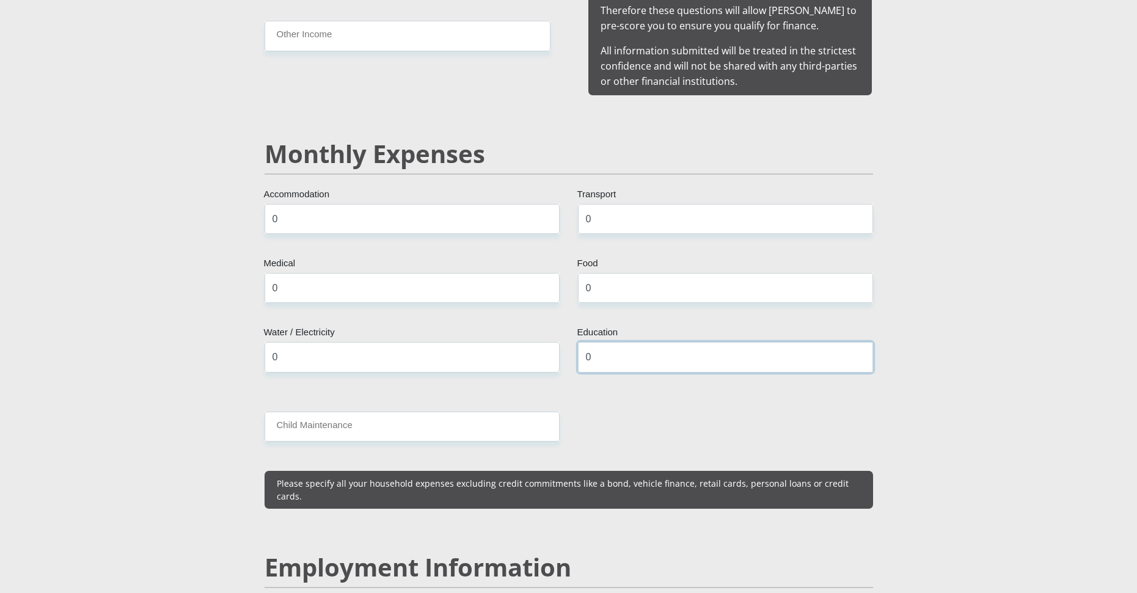
type input "0"
click at [387, 420] on input "Child Maintenance" at bounding box center [412, 427] width 295 height 30
type input "0"
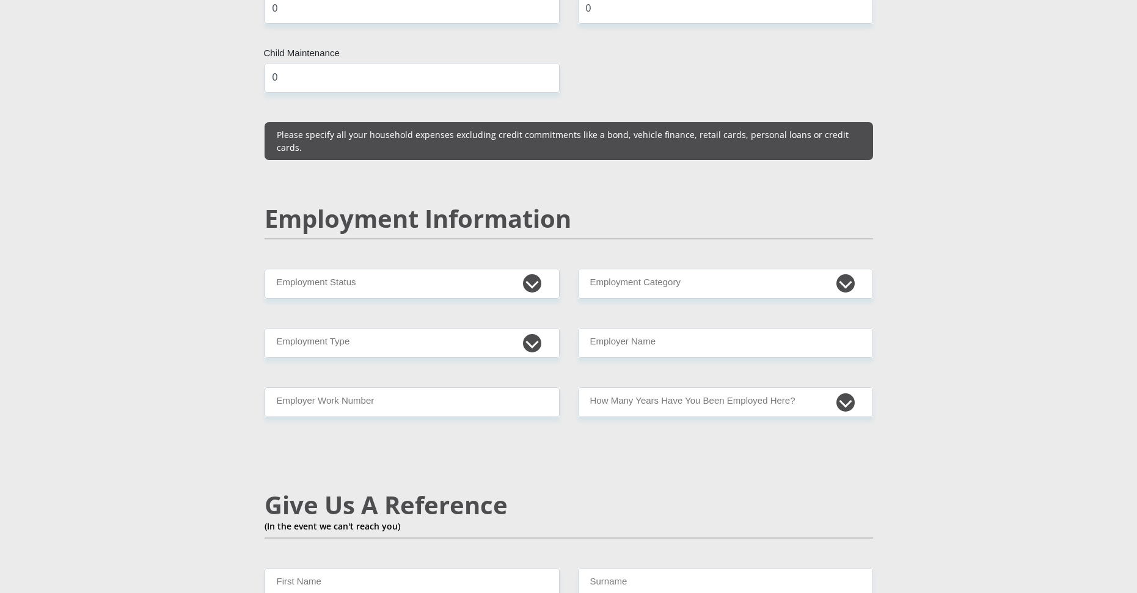
scroll to position [1711, 0]
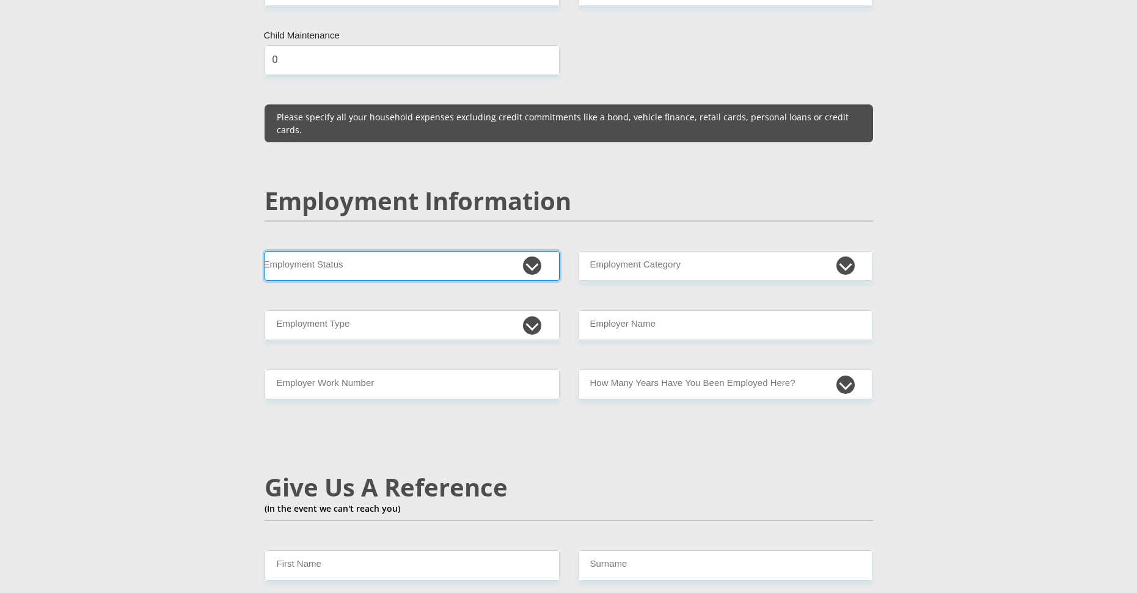
click at [350, 251] on select "Permanent/Full-time Part-time/Casual Contract Worker Self-Employed Housewife Re…" at bounding box center [412, 266] width 295 height 30
select select "1"
click at [265, 251] on select "Permanent/Full-time Part-time/Casual Contract Worker Self-Employed Housewife Re…" at bounding box center [412, 266] width 295 height 30
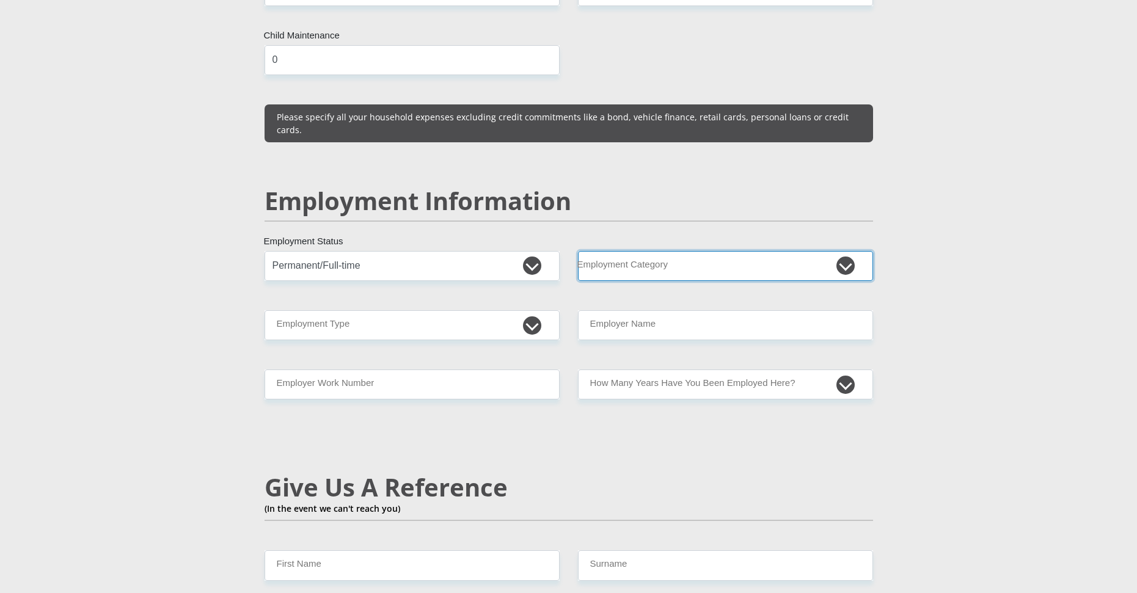
click at [615, 251] on select "AGRICULTURE ALCOHOL & TOBACCO CONSTRUCTION MATERIALS METALLURGY EQUIPMENT FOR R…" at bounding box center [725, 266] width 295 height 30
select select "13"
click at [578, 251] on select "AGRICULTURE ALCOHOL & TOBACCO CONSTRUCTION MATERIALS METALLURGY EQUIPMENT FOR R…" at bounding box center [725, 266] width 295 height 30
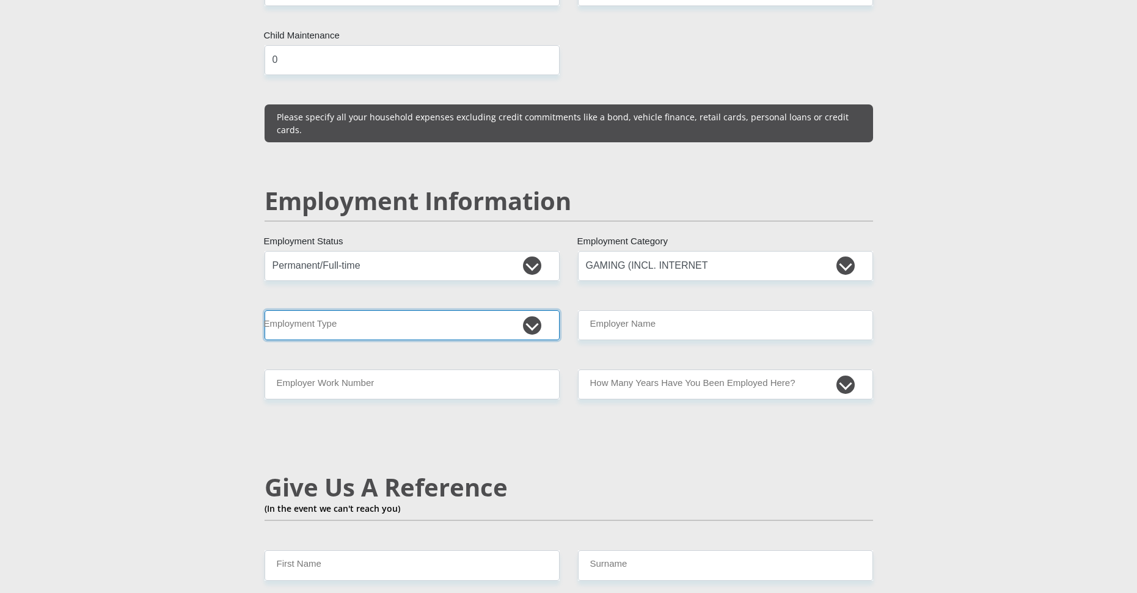
click at [401, 310] on select "College/Lecturer Craft Seller Creative Driver Executive Farmer Forces - Non Com…" at bounding box center [412, 325] width 295 height 30
select select "Manager"
click at [265, 310] on select "College/Lecturer Craft Seller Creative Driver Executive Farmer Forces - Non Com…" at bounding box center [412, 325] width 295 height 30
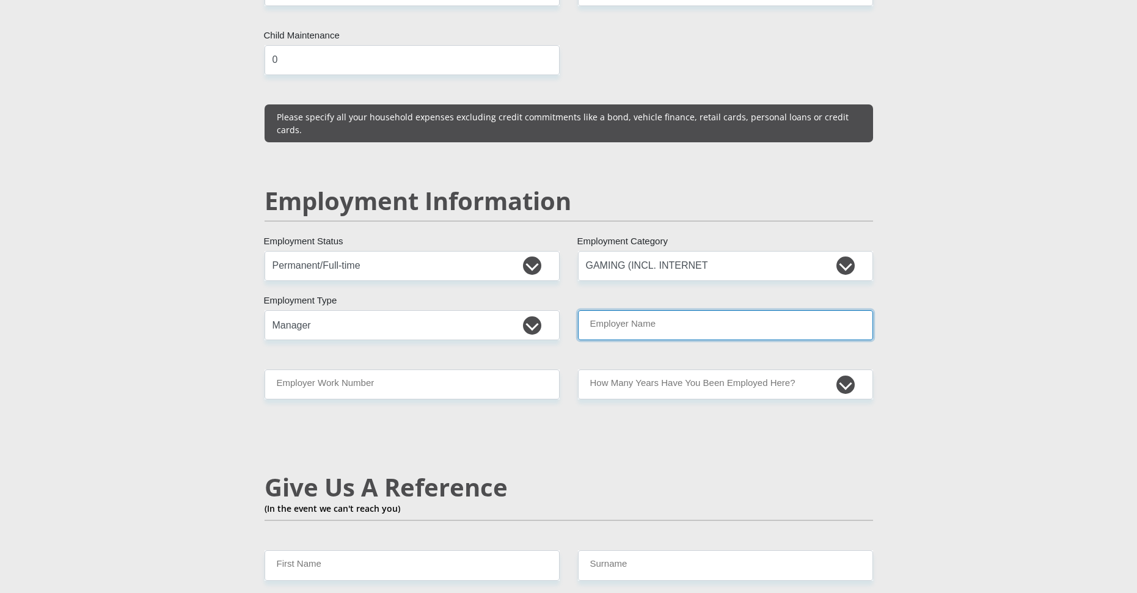
click at [631, 310] on input "Employer Name" at bounding box center [725, 325] width 295 height 30
drag, startPoint x: 579, startPoint y: 266, endPoint x: 601, endPoint y: 265, distance: 22.0
click at [601, 265] on div "Mr Ms Mrs Dr Other Title Owen First Name Jeremiah Surname 0208265166081 South A…" at bounding box center [568, 238] width 627 height 3485
click at [650, 310] on input "Employer Name" at bounding box center [725, 325] width 295 height 30
click at [634, 310] on input "Employer Name" at bounding box center [725, 325] width 295 height 30
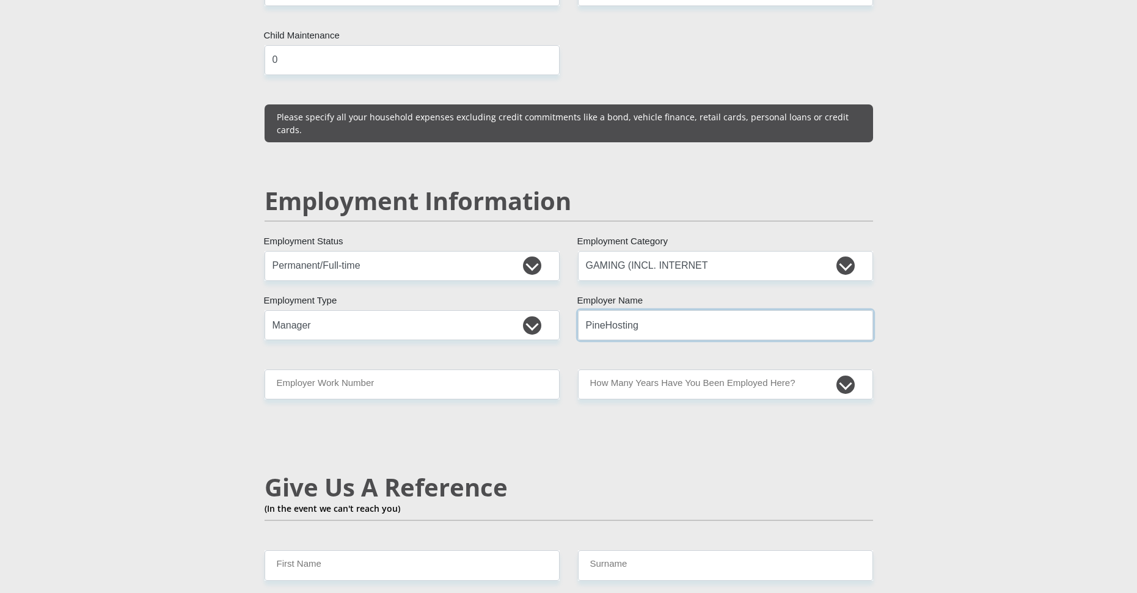
type input "PineHosting"
click at [346, 370] on input "Employer Work Number" at bounding box center [412, 385] width 295 height 30
type input "n"
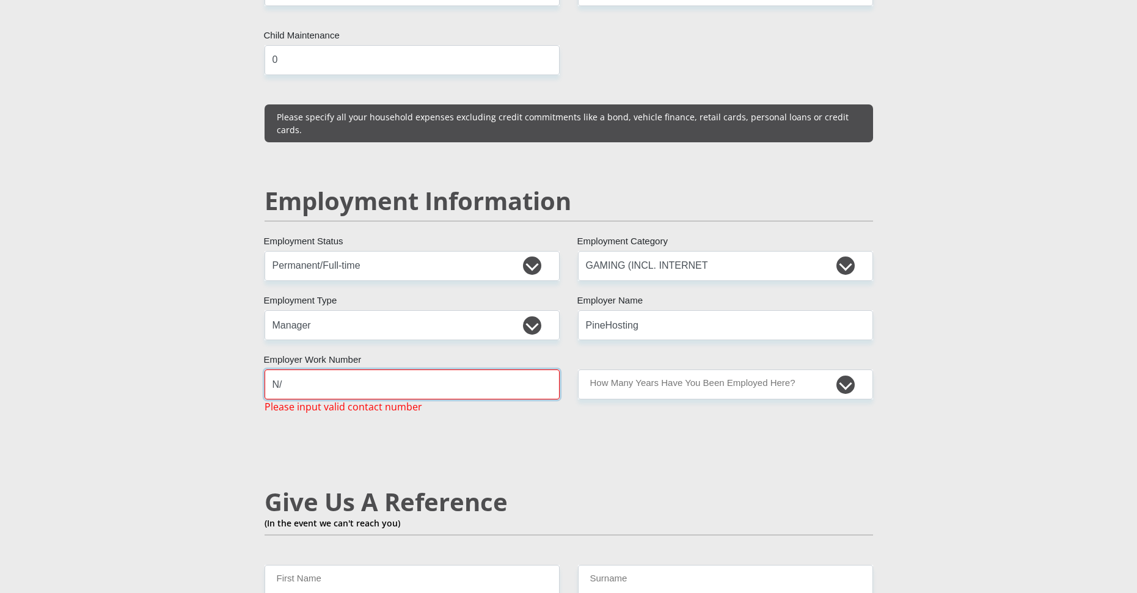
type input "N"
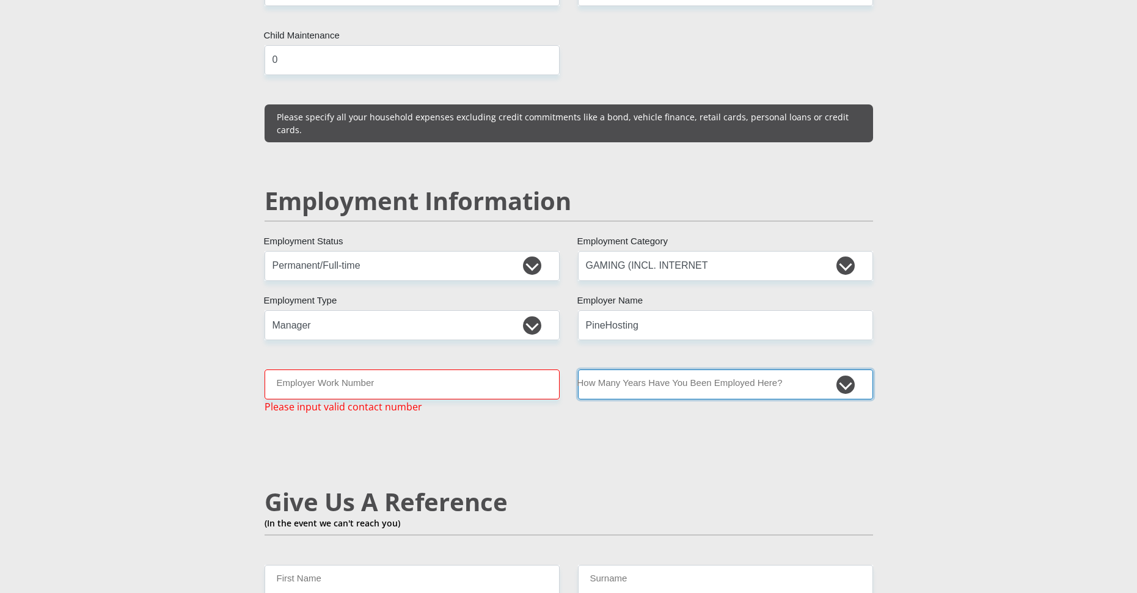
click at [589, 370] on select "less than 1 year 1-3 years 3-5 years 5+ years" at bounding box center [725, 385] width 295 height 30
select select "6"
click at [578, 370] on select "less than 1 year 1-3 years 3-5 years 5+ years" at bounding box center [725, 385] width 295 height 30
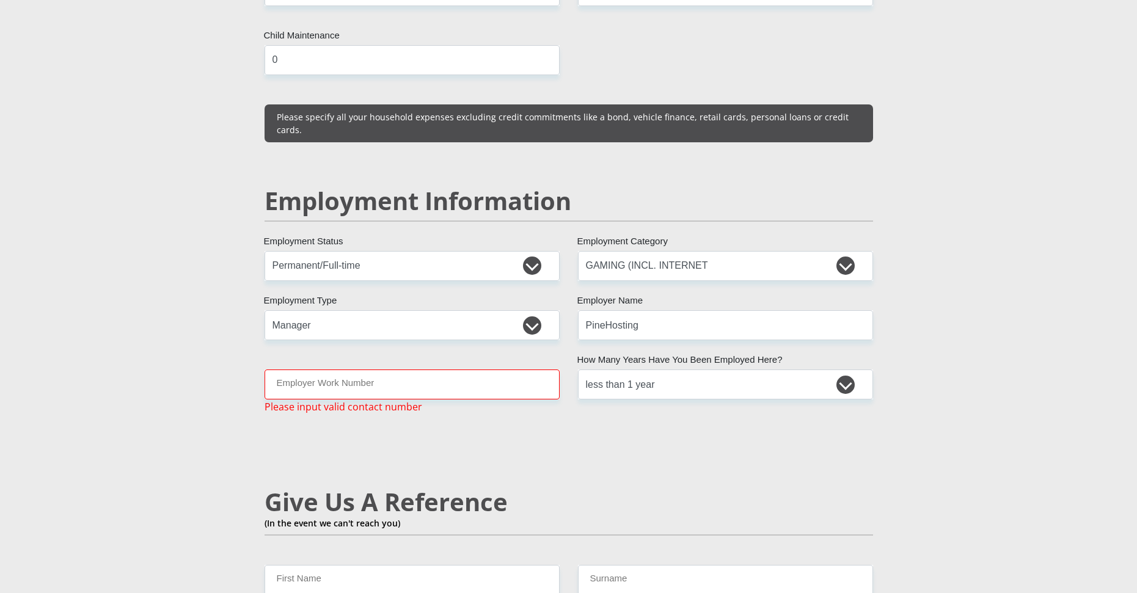
click at [577, 410] on div "Mr Ms Mrs Dr Other Title Owen First Name Jeremiah Surname 0208265166081 South A…" at bounding box center [568, 246] width 627 height 3500
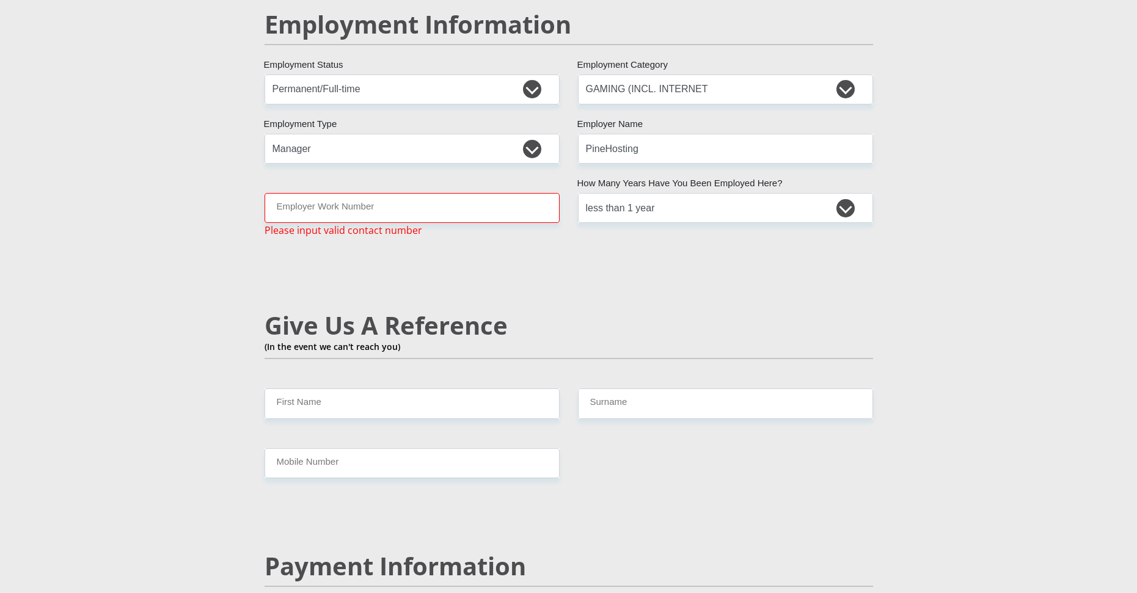
scroll to position [1894, 0]
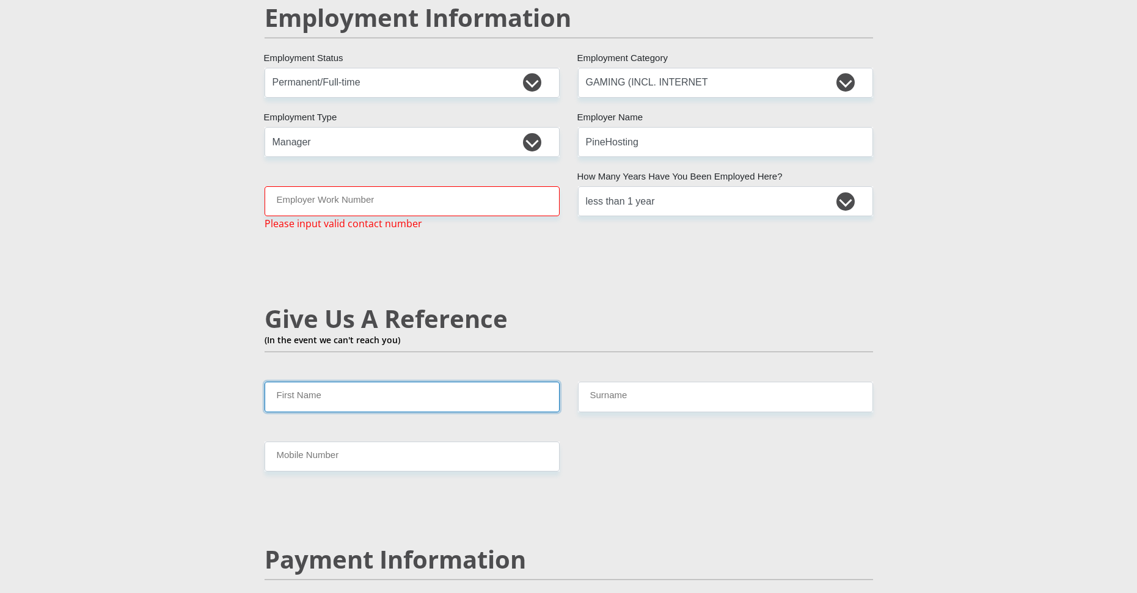
click at [398, 382] on input "First Name" at bounding box center [412, 397] width 295 height 30
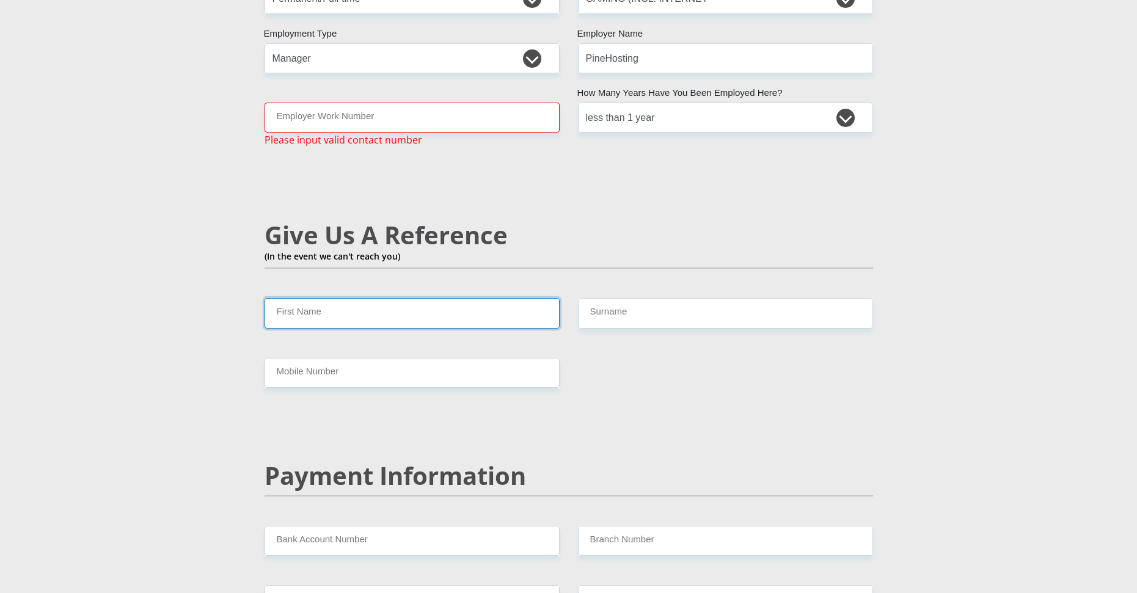
scroll to position [2016, 0]
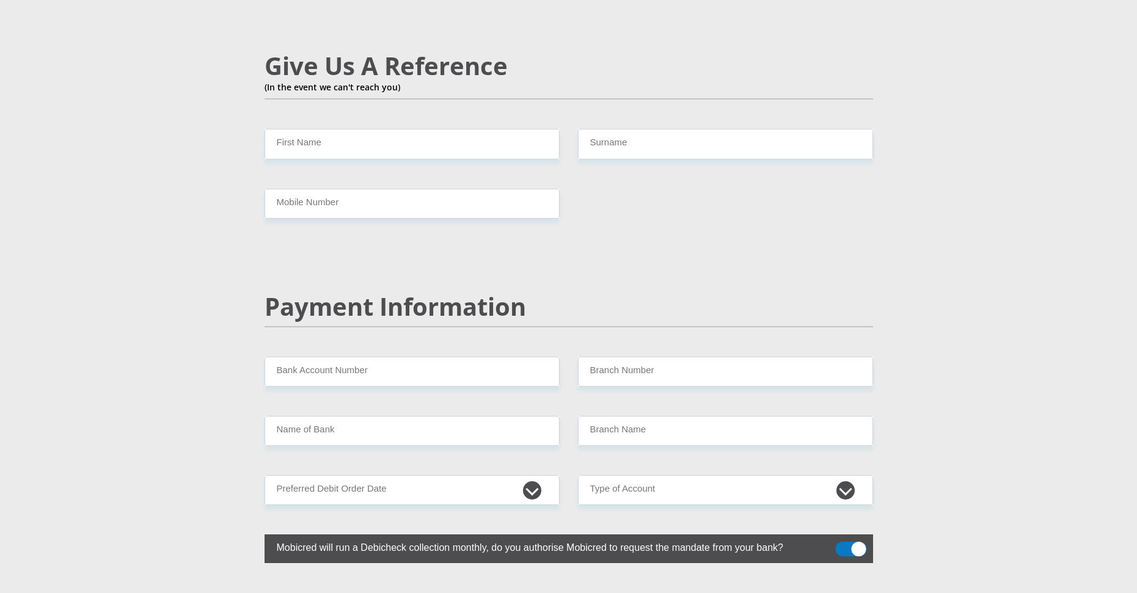
scroll to position [2200, 0]
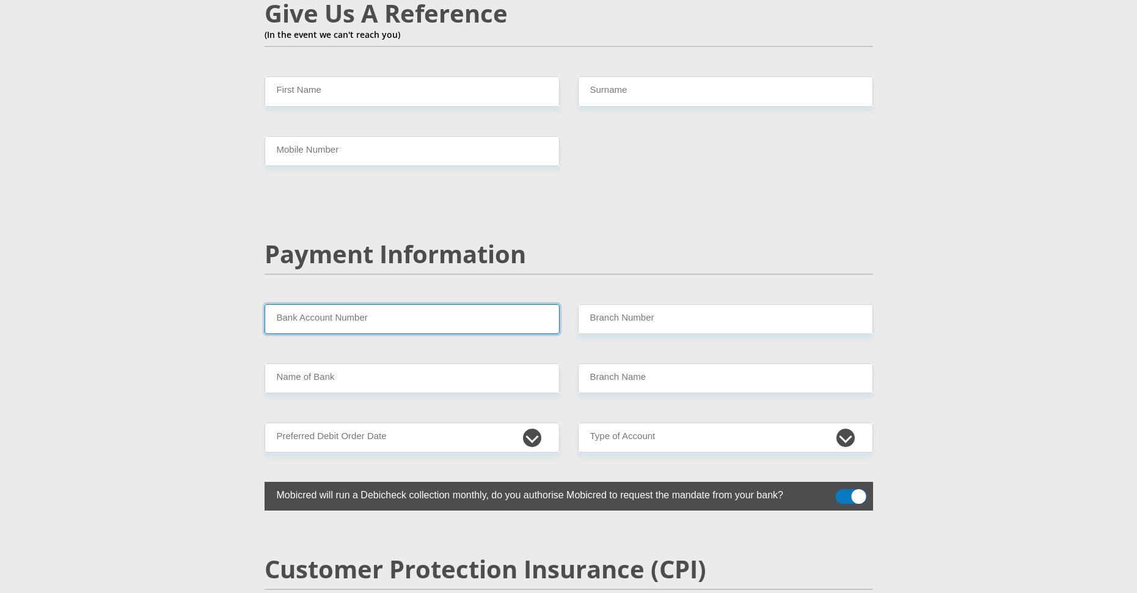
click at [340, 304] on input "Bank Account Number" at bounding box center [412, 319] width 295 height 30
click at [329, 304] on input "Bank Account Number" at bounding box center [412, 319] width 295 height 30
paste input "4100 3951 41"
click at [298, 304] on input "4100 3951 41" at bounding box center [412, 319] width 295 height 30
type input "4100395141"
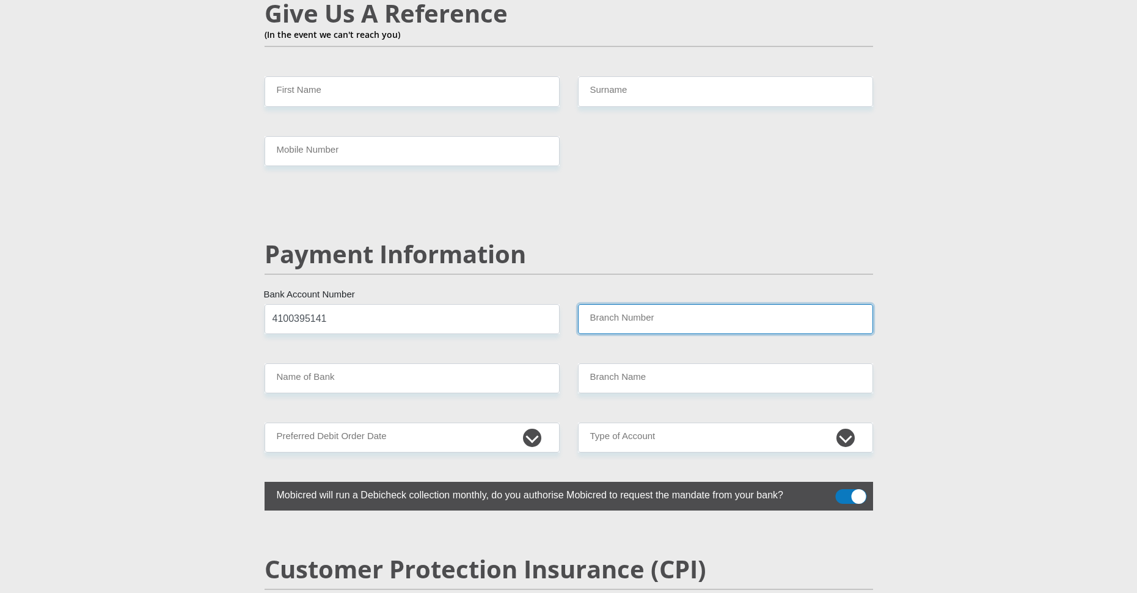
click at [612, 304] on input "Branch Number" at bounding box center [725, 319] width 295 height 30
click at [386, 364] on input "Name of Bank" at bounding box center [412, 379] width 295 height 30
click at [364, 364] on input "Name of Bank" at bounding box center [412, 379] width 295 height 30
click at [362, 364] on input "Name of Bank" at bounding box center [412, 379] width 295 height 30
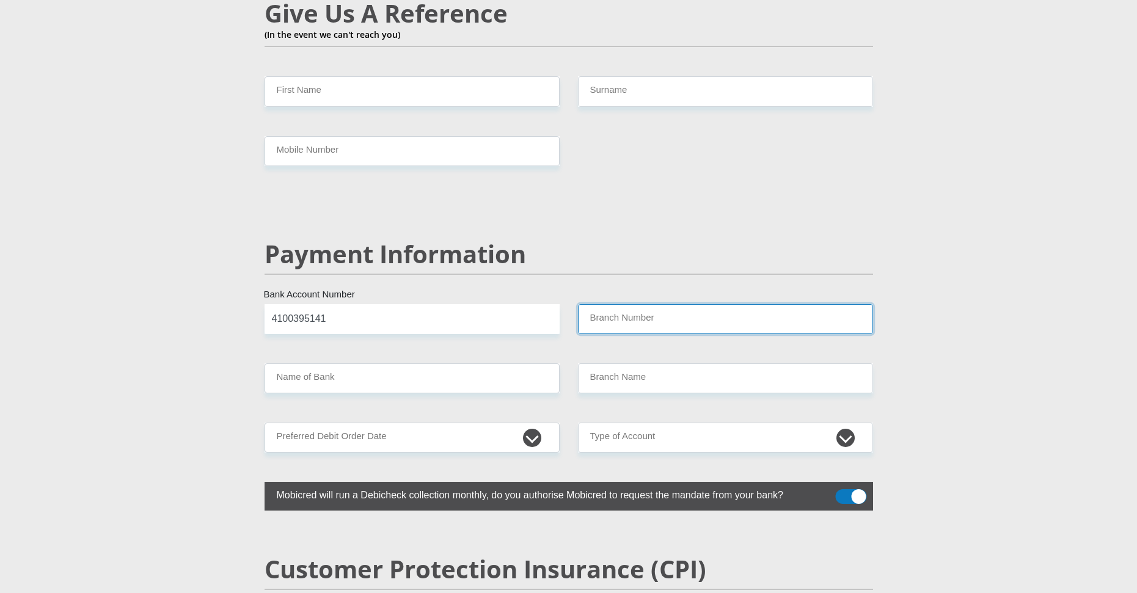
click at [642, 304] on input "Branch Number" at bounding box center [725, 319] width 295 height 30
type input "a"
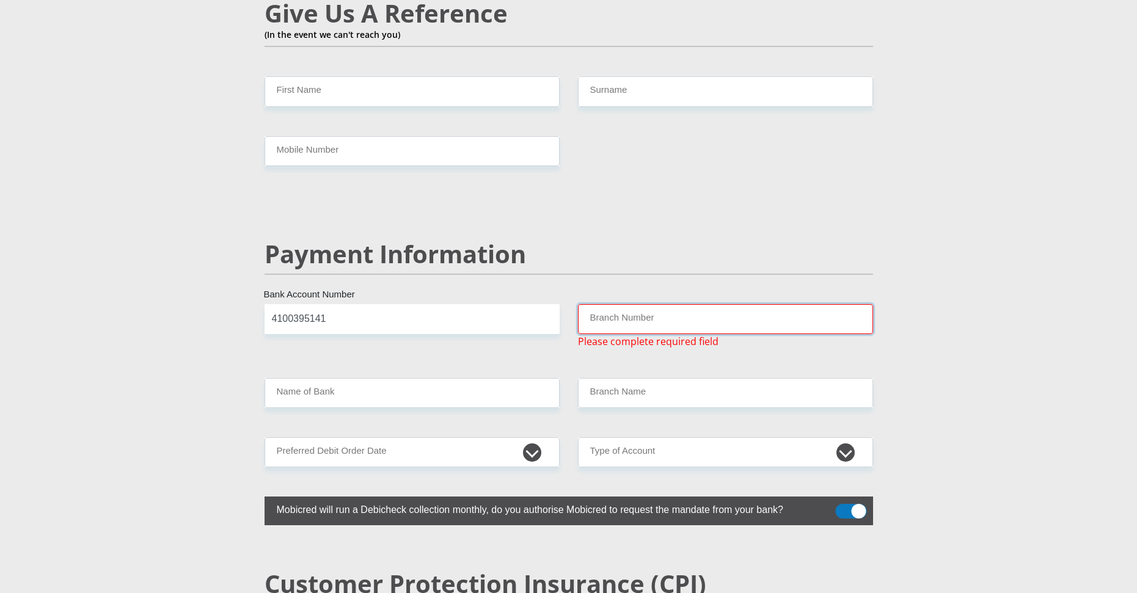
paste input "632005"
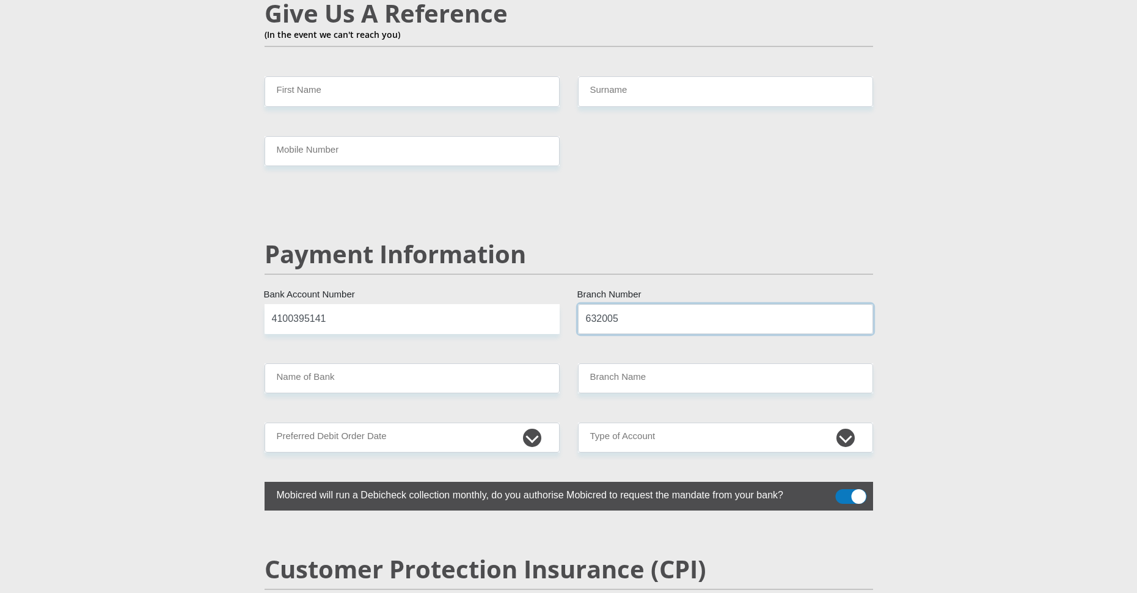
type input "632005"
click at [395, 364] on input "Name of Bank" at bounding box center [412, 379] width 295 height 30
type input "ABSA BANK"
type input "ABSA ELECTRONIC SETTLEMENT CNT"
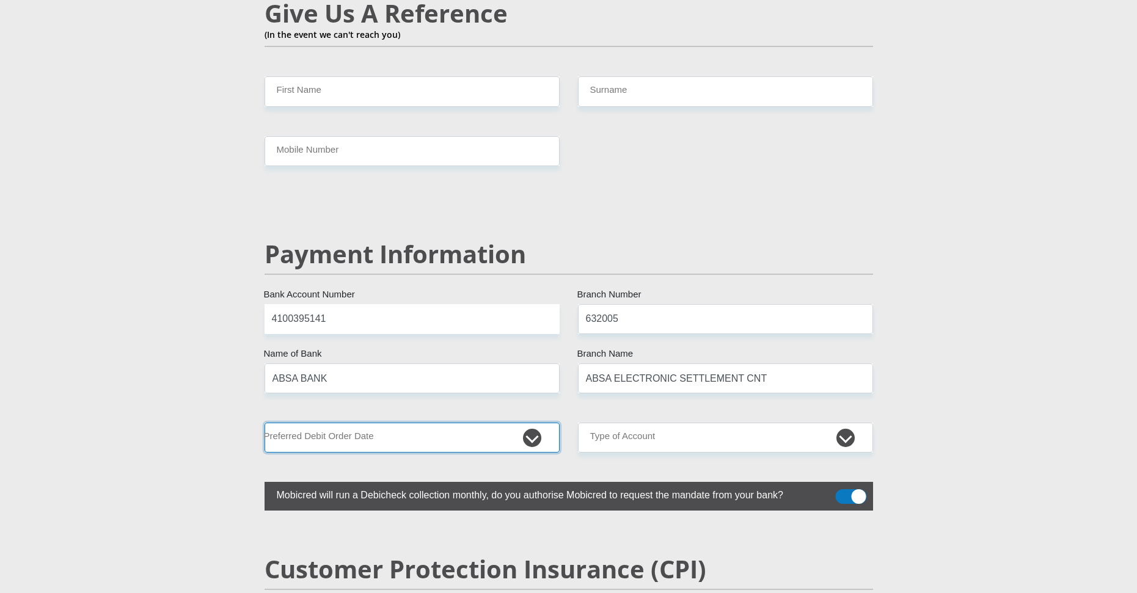
click at [397, 423] on select "1st 2nd 3rd 4th 5th 7th 18th 19th 20th 21st 22nd 23rd 24th 25th 26th 27th 28th …" at bounding box center [412, 438] width 295 height 30
click at [384, 423] on select "1st 2nd 3rd 4th 5th 7th 18th 19th 20th 21st 22nd 23rd 24th 25th 26th 27th 28th …" at bounding box center [412, 438] width 295 height 30
click at [533, 423] on select "1st 2nd 3rd 4th 5th 7th 18th 19th 20th 21st 22nd 23rd 24th 25th 26th 27th 28th …" at bounding box center [412, 438] width 295 height 30
select select "3"
click at [265, 423] on select "1st 2nd 3rd 4th 5th 7th 18th 19th 20th 21st 22nd 23rd 24th 25th 26th 27th 28th …" at bounding box center [412, 438] width 295 height 30
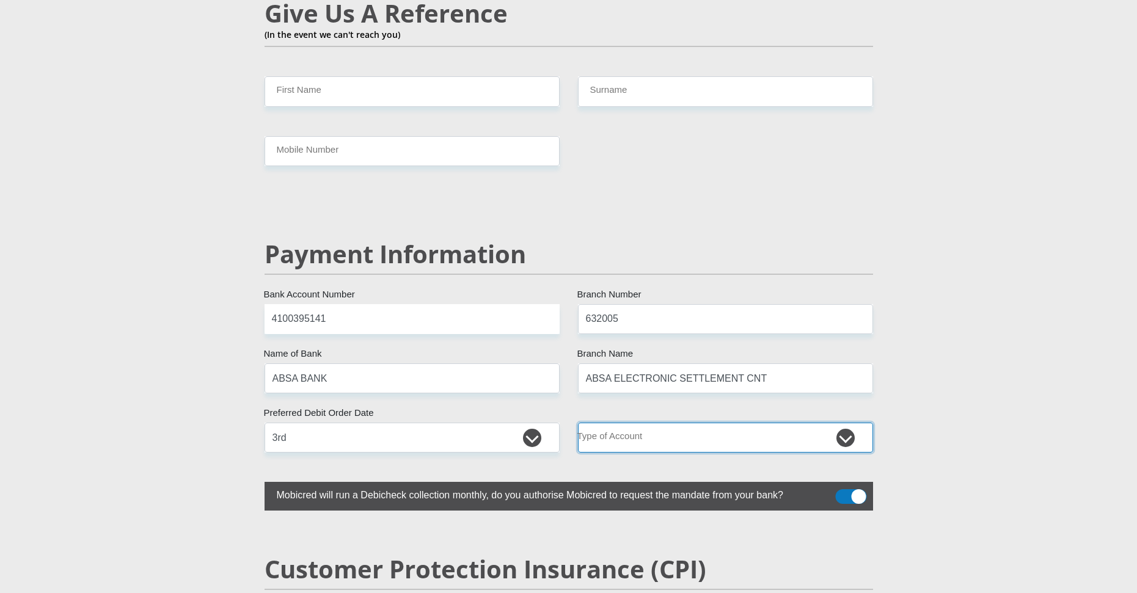
click at [638, 423] on select "Cheque Savings" at bounding box center [725, 438] width 295 height 30
select select "CUR"
click at [578, 423] on select "Cheque Savings" at bounding box center [725, 438] width 295 height 30
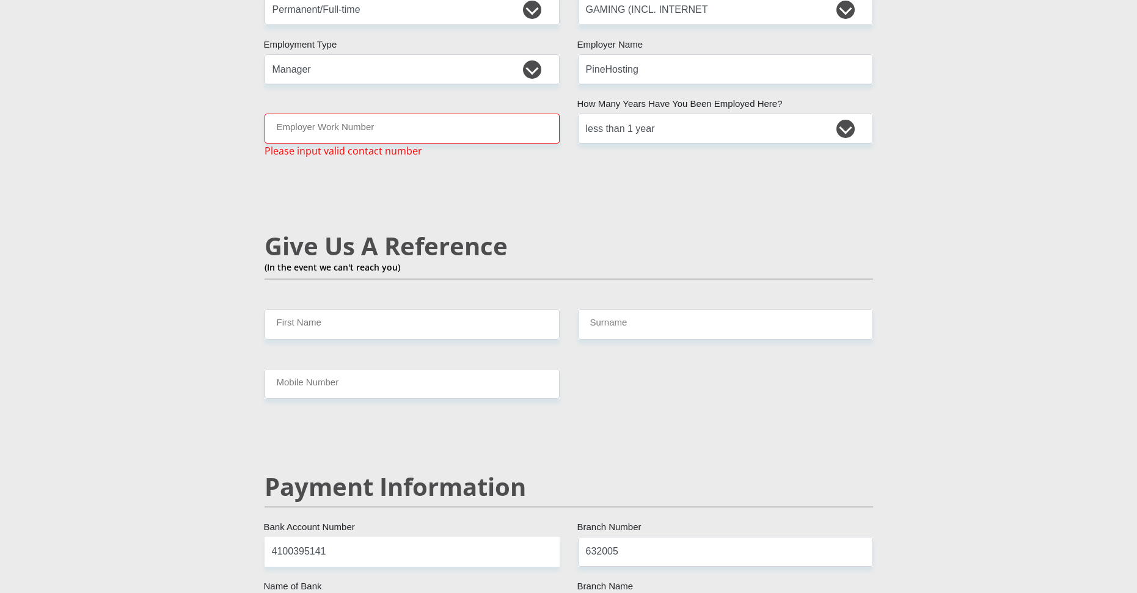
scroll to position [1955, 0]
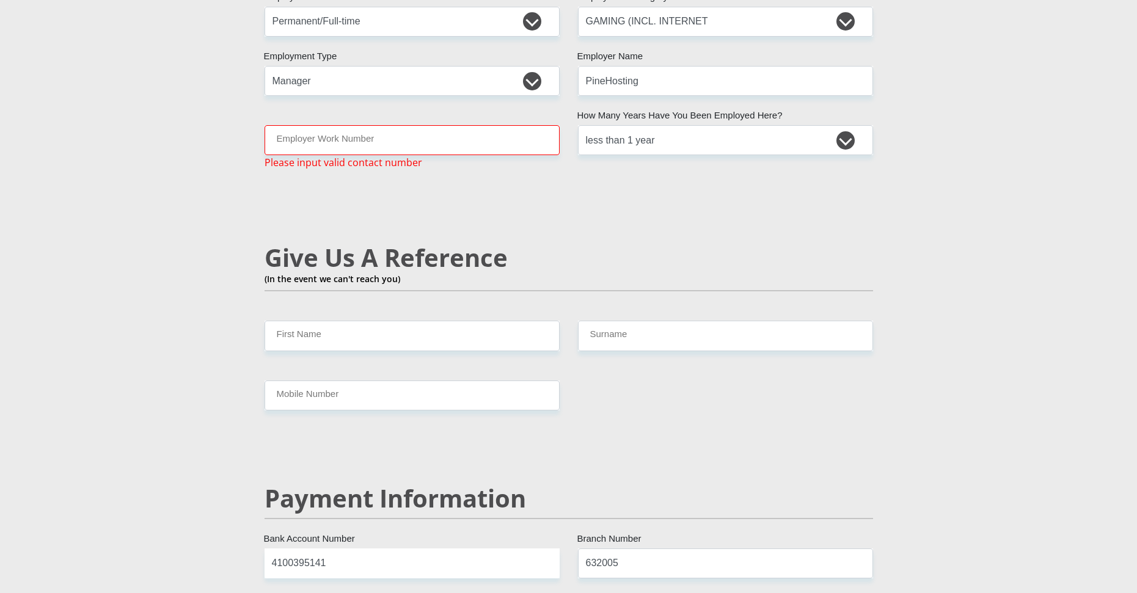
drag, startPoint x: 431, startPoint y: 243, endPoint x: 428, endPoint y: 203, distance: 39.8
click at [431, 243] on h2 "Give Us A Reference" at bounding box center [569, 257] width 609 height 29
click at [403, 125] on input "Employer Work Number" at bounding box center [412, 140] width 295 height 30
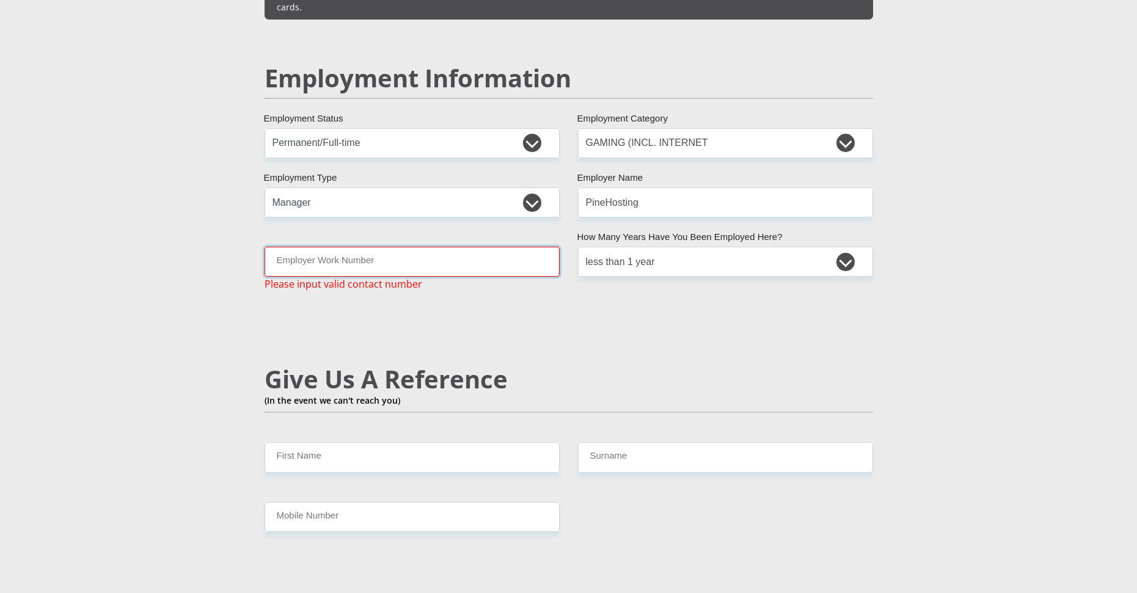
scroll to position [1833, 0]
click at [613, 313] on div "Mr Ms Mrs Dr Other Title Owen First Name Jeremiah Surname 0208265166081 South A…" at bounding box center [568, 123] width 627 height 3500
click at [350, 247] on input "Employer Work Number" at bounding box center [412, 262] width 295 height 30
click at [156, 258] on section "Personal Details Mr Ms Mrs Dr Other Title Owen First Name Jeremiah Surname 0208…" at bounding box center [568, 132] width 1137 height 3794
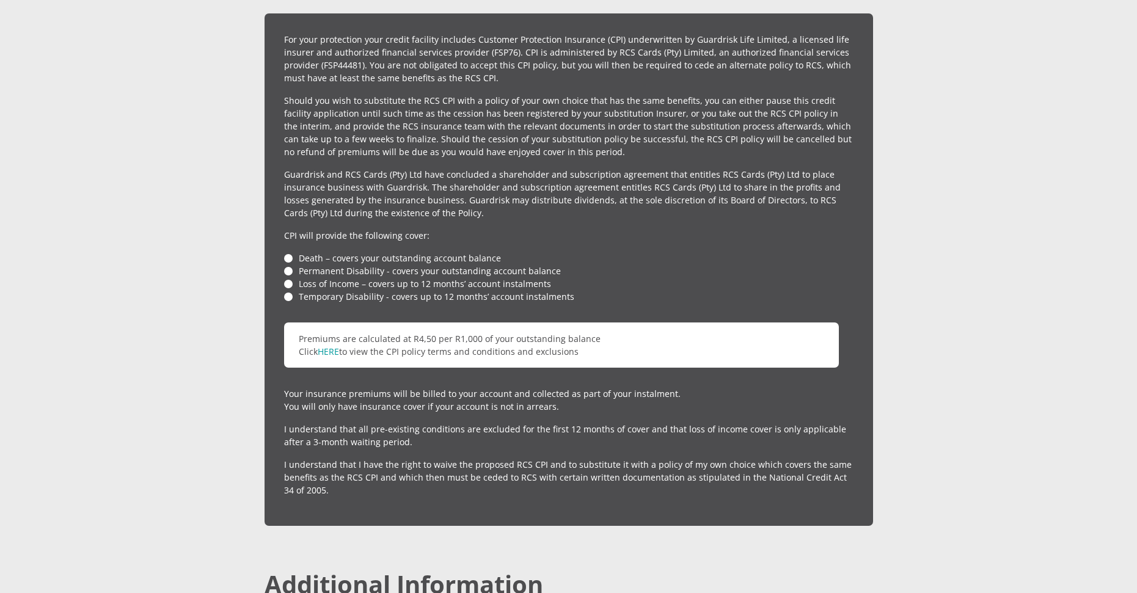
scroll to position [2639, 0]
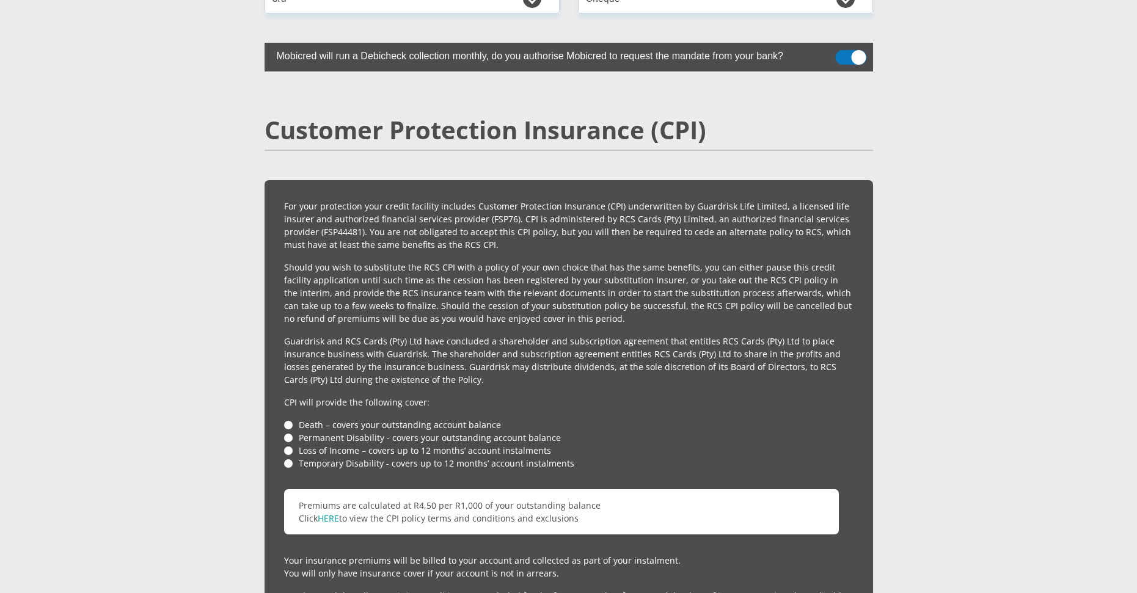
click at [290, 419] on li "Death – covers your outstanding account balance" at bounding box center [568, 425] width 569 height 13
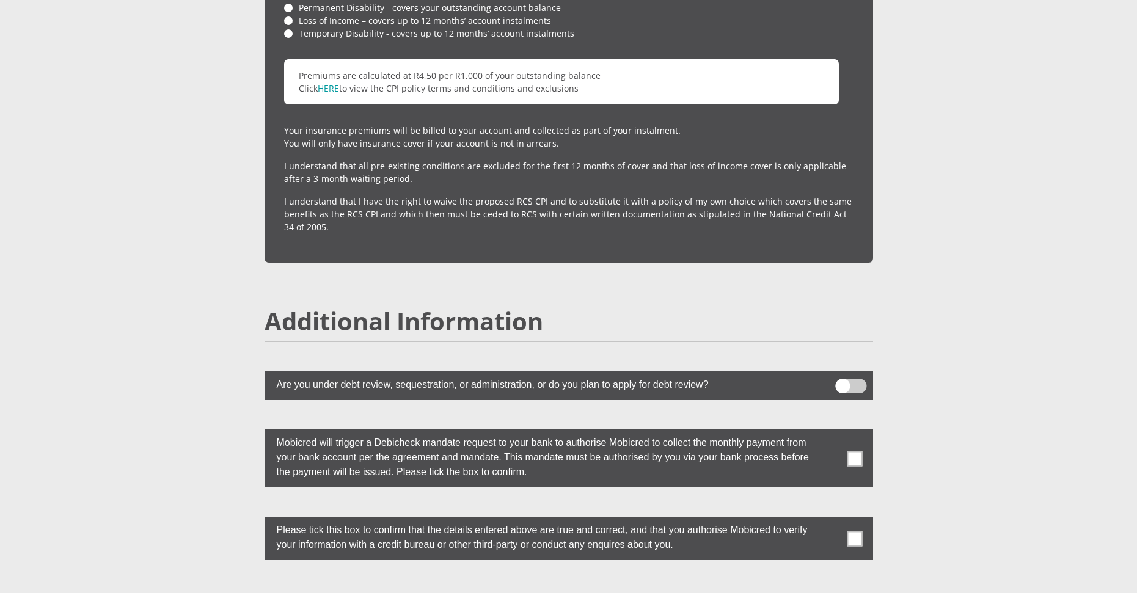
scroll to position [3128, 0]
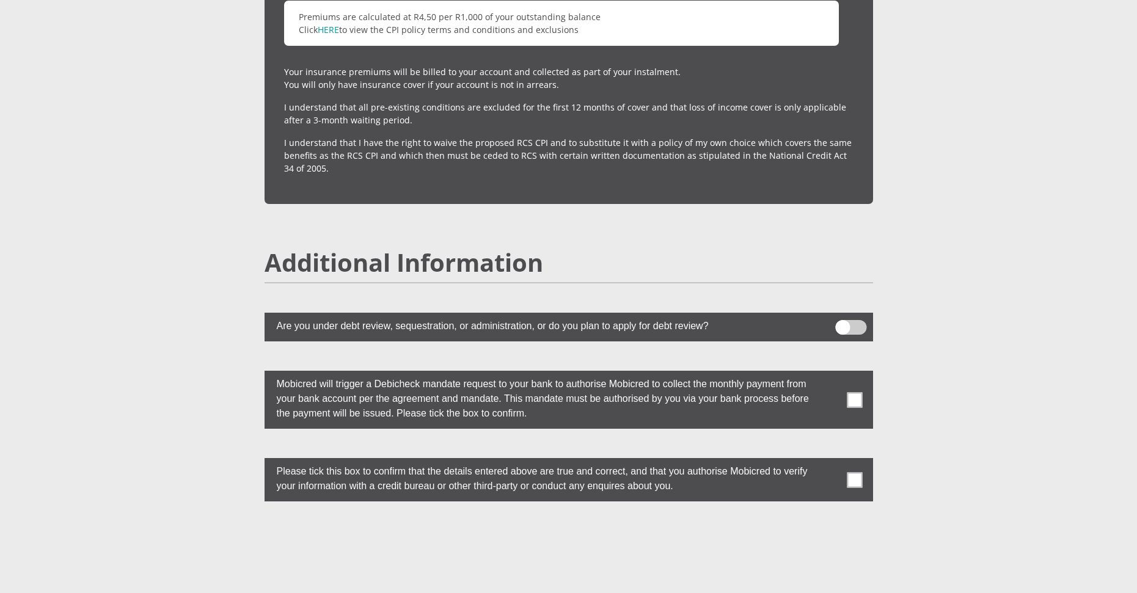
click at [855, 392] on span at bounding box center [854, 399] width 15 height 15
click at [830, 374] on input "checkbox" at bounding box center [830, 374] width 0 height 0
click at [855, 472] on span at bounding box center [854, 479] width 15 height 15
click at [830, 461] on input "checkbox" at bounding box center [830, 461] width 0 height 0
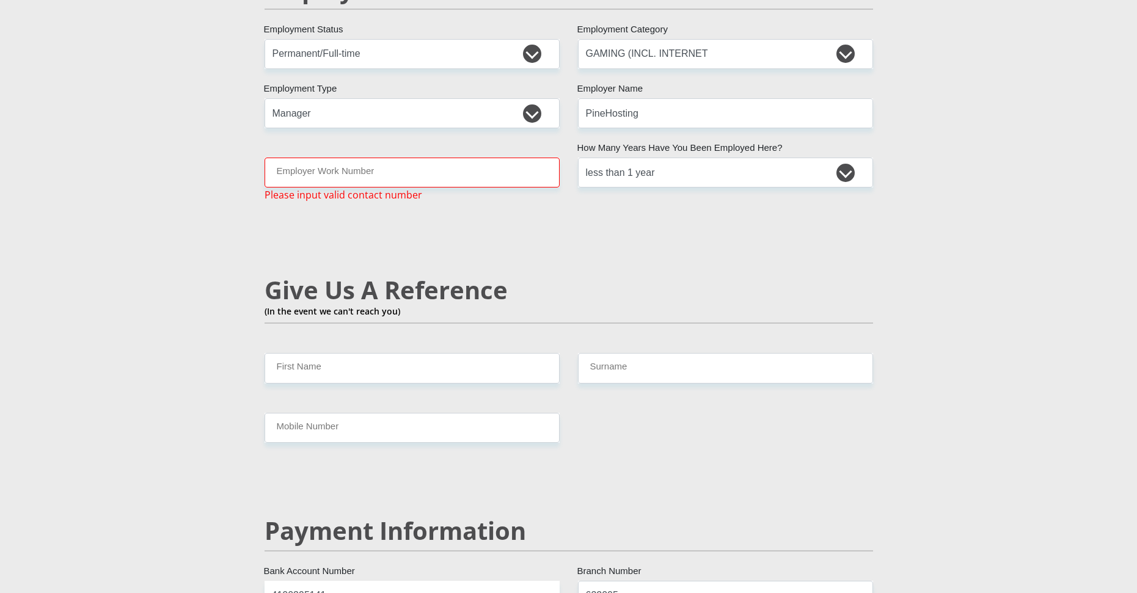
scroll to position [1722, 0]
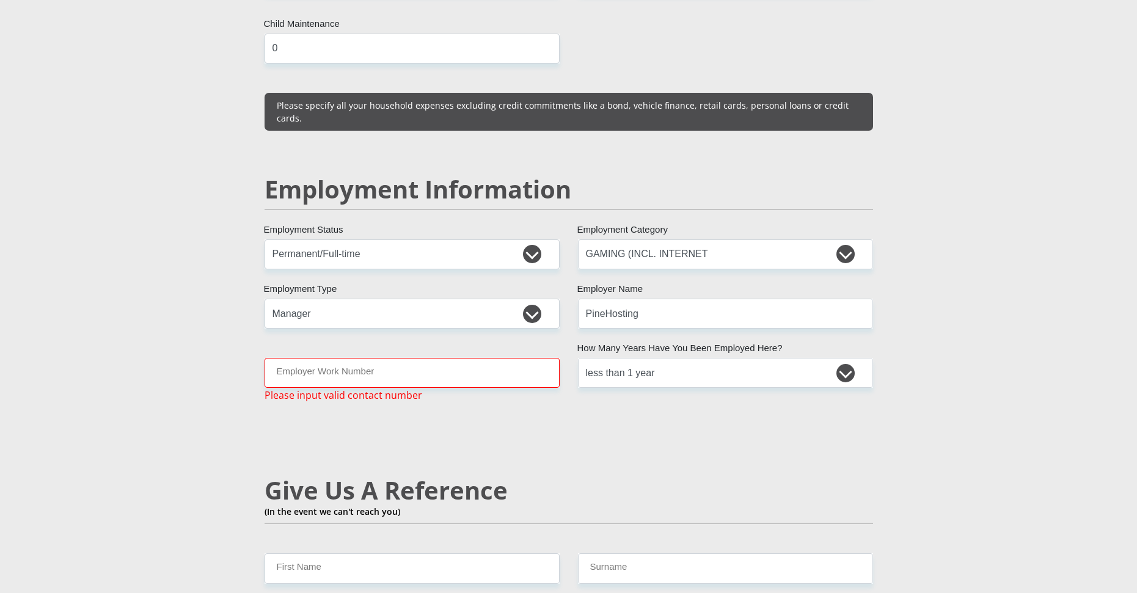
click at [436, 318] on div "Mr Ms Mrs Dr Other Title Owen First Name Jeremiah Surname 0208265166081 South A…" at bounding box center [568, 234] width 627 height 3500
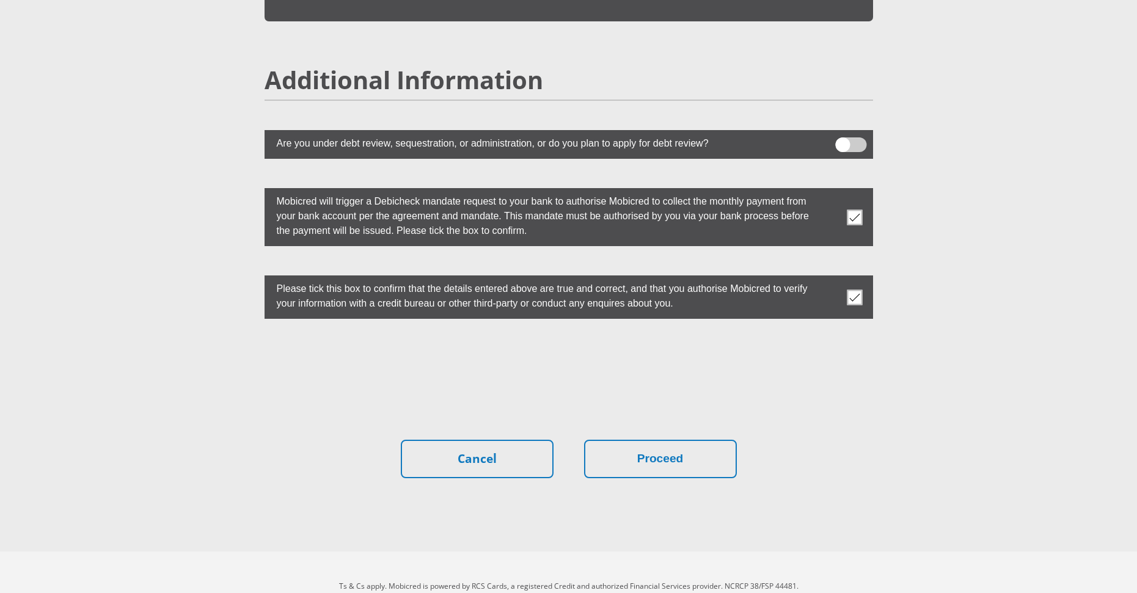
scroll to position [3311, 0]
click at [646, 439] on button "Proceed" at bounding box center [660, 458] width 153 height 38
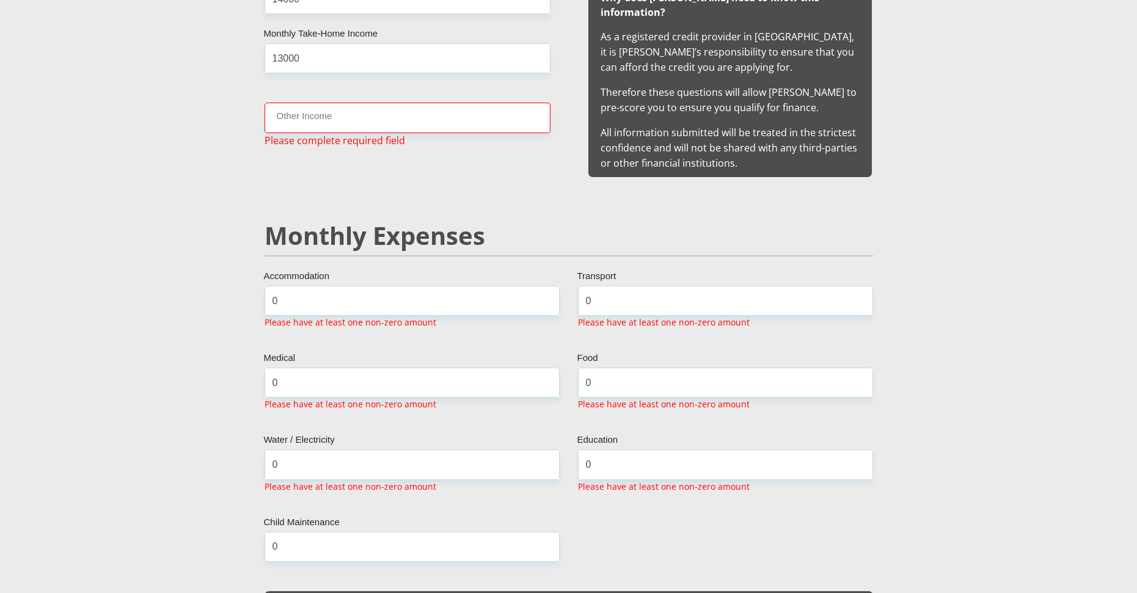
scroll to position [1273, 0]
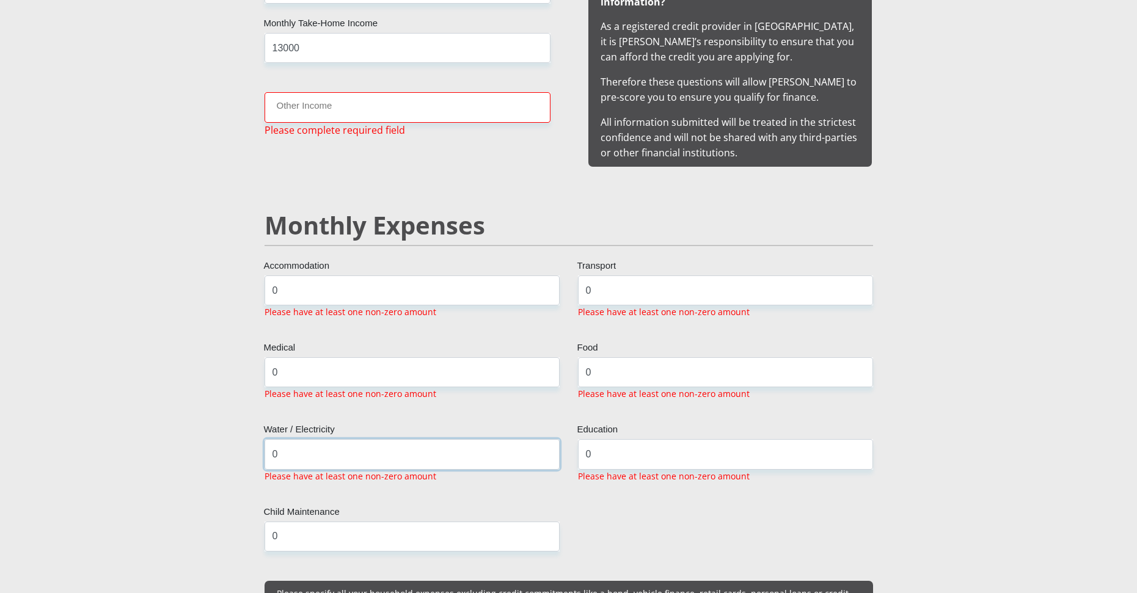
click at [286, 439] on input "0" at bounding box center [412, 454] width 295 height 30
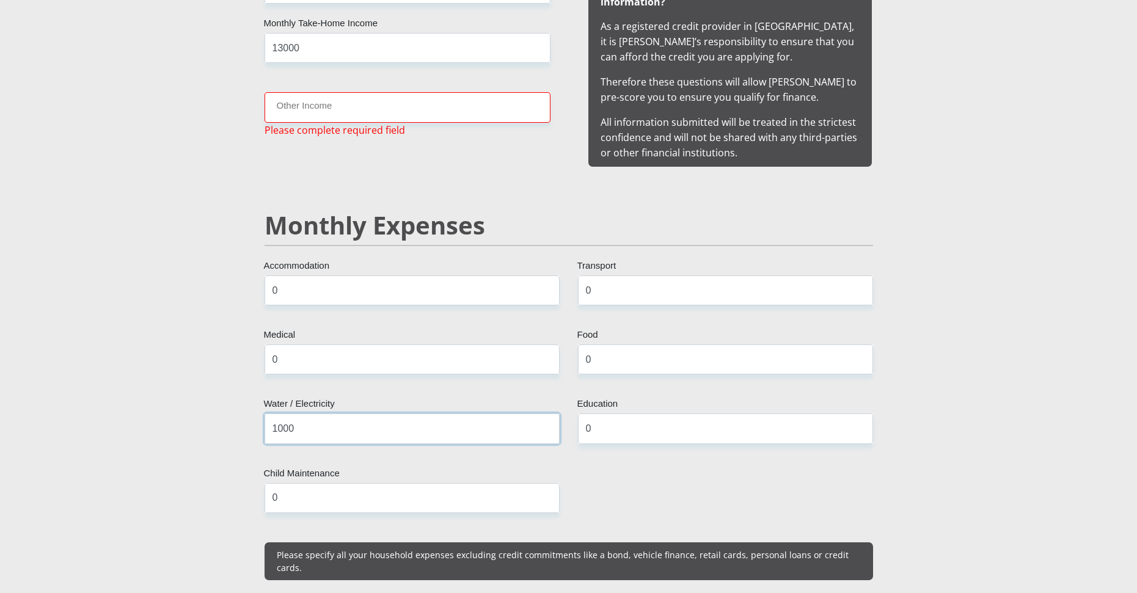
type input "1000"
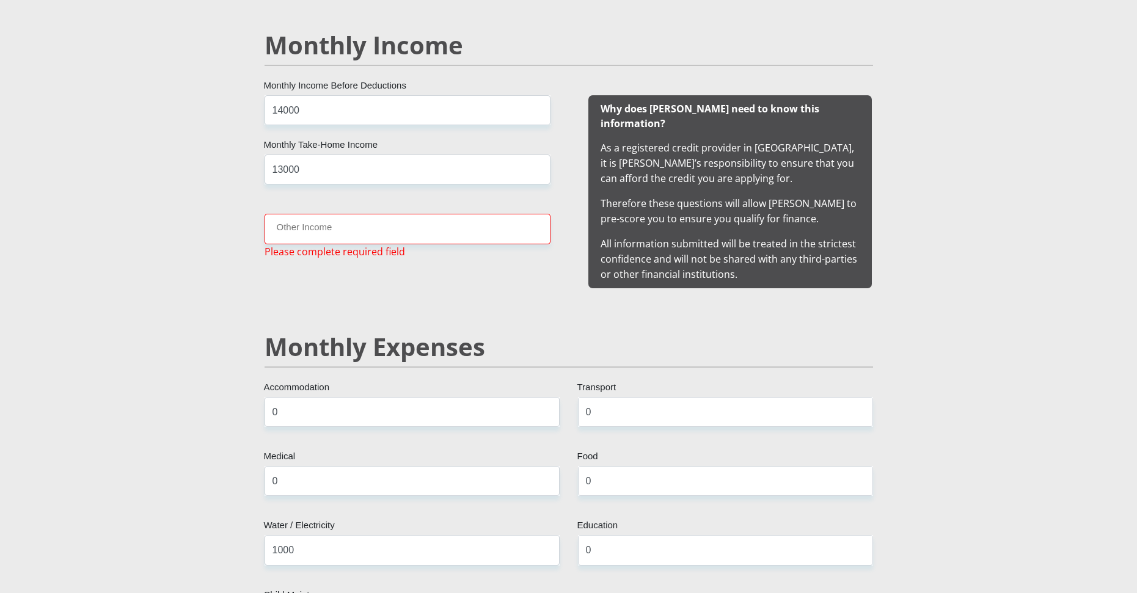
scroll to position [1151, 0]
click at [318, 220] on input "Other Income" at bounding box center [408, 229] width 286 height 30
type input "0"
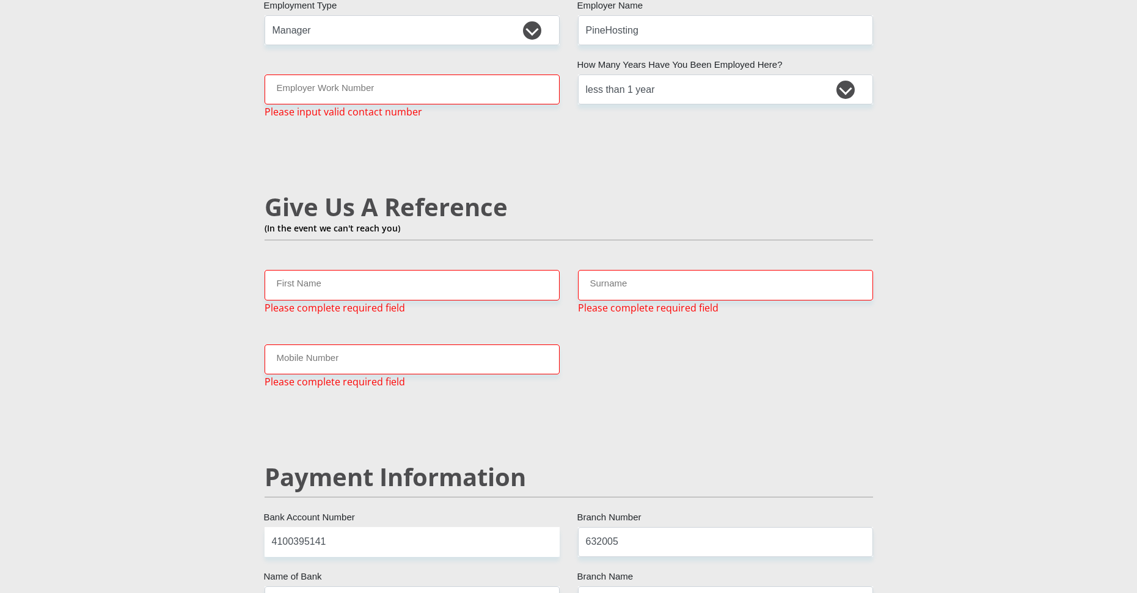
scroll to position [1945, 0]
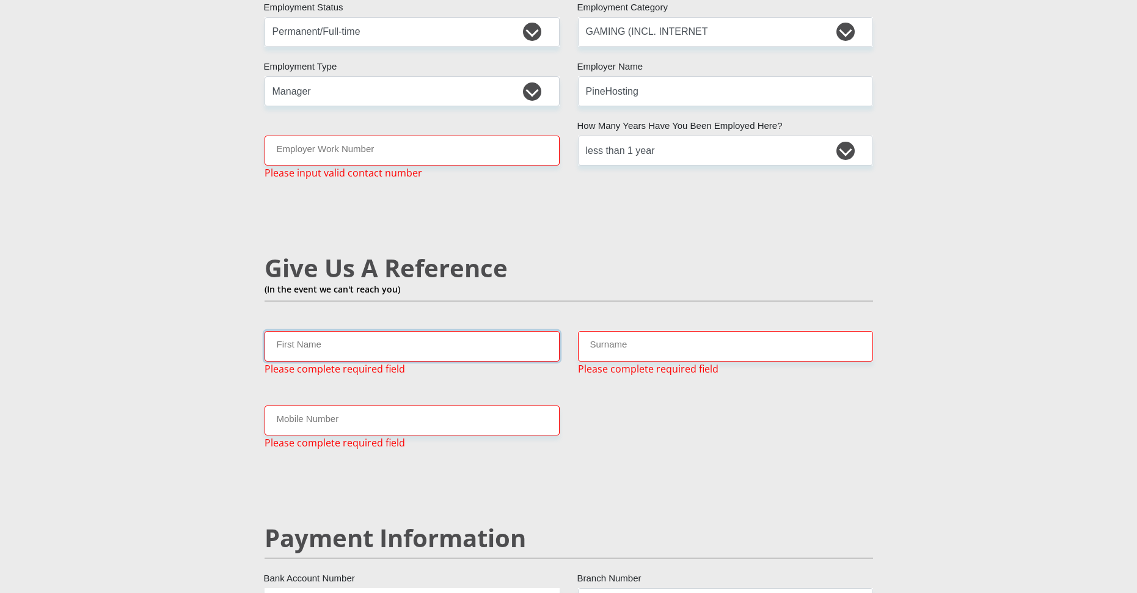
click at [312, 331] on input "First Name" at bounding box center [412, 346] width 295 height 30
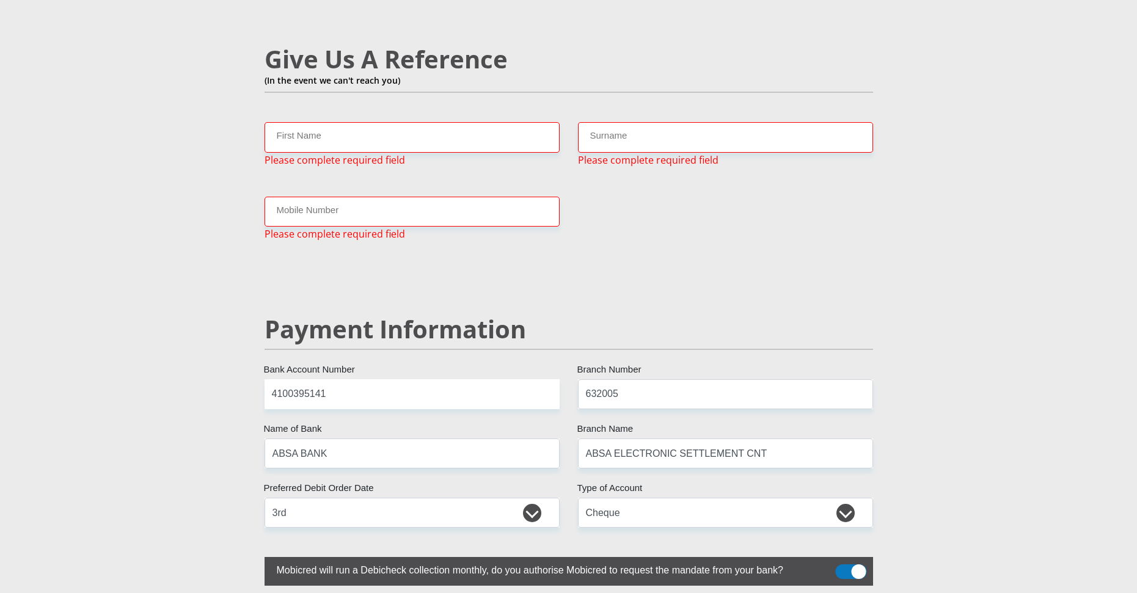
scroll to position [2118, 0]
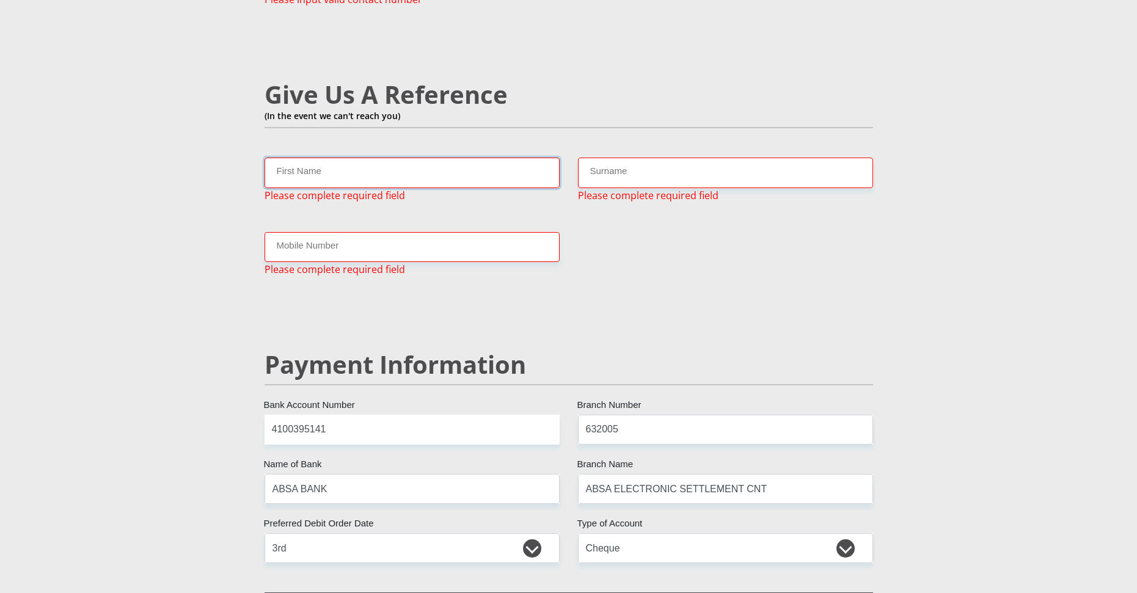
click at [336, 158] on input "First Name" at bounding box center [412, 173] width 295 height 30
type input "N"
type input "Bernadine"
click at [622, 158] on input "Surname" at bounding box center [725, 173] width 295 height 30
type input "h"
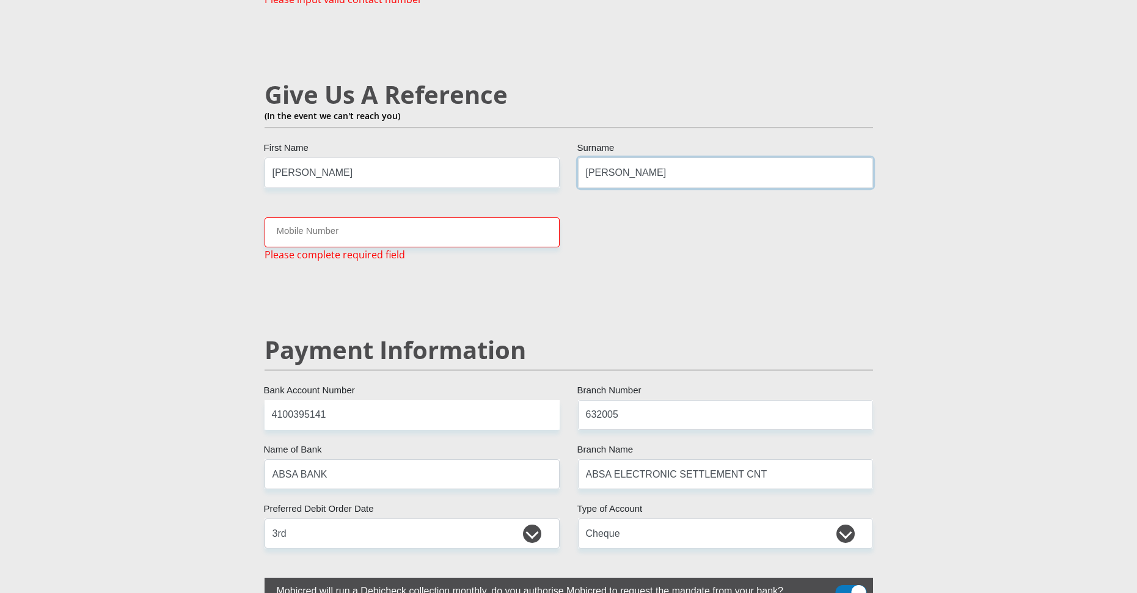
type input "Jeremiah"
click at [366, 218] on input "Mobile Number" at bounding box center [412, 233] width 295 height 30
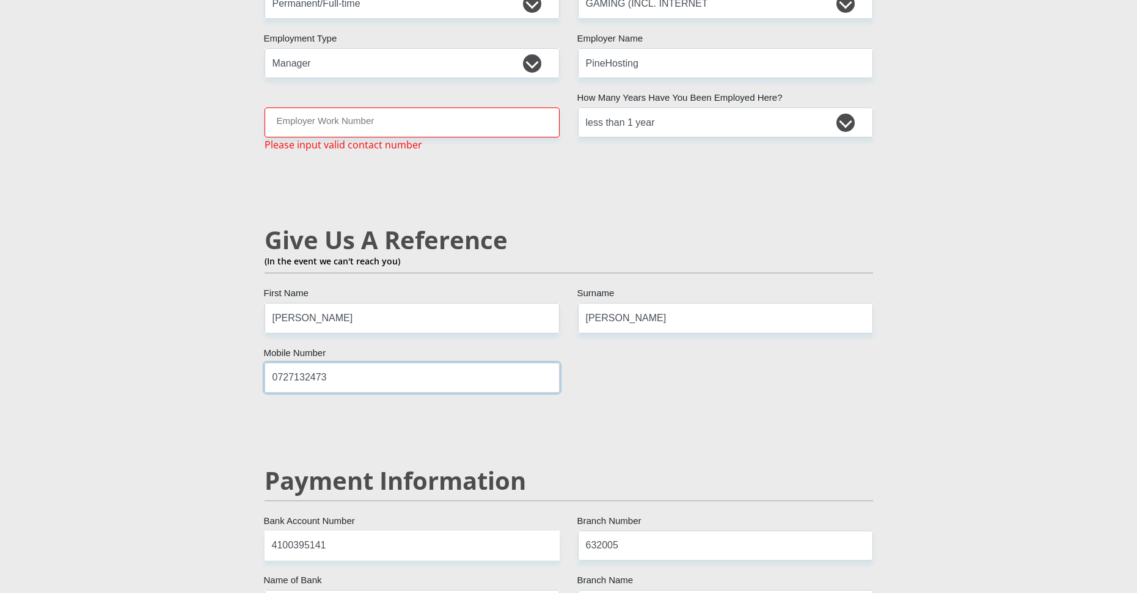
scroll to position [1935, 0]
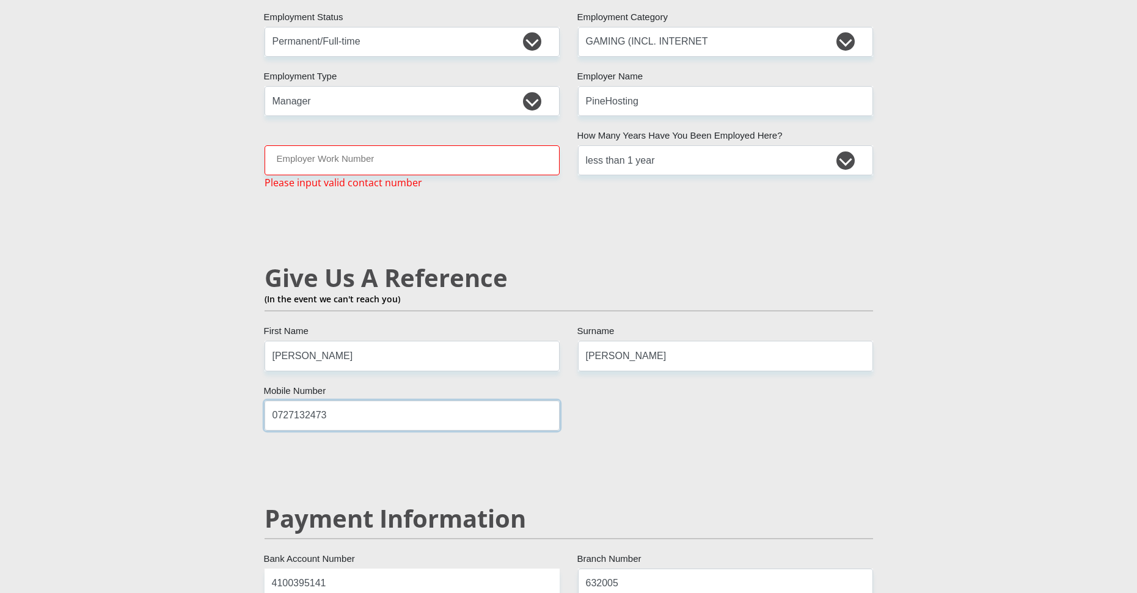
type input "0727132473"
click at [108, 238] on section "Personal Details Mr Ms Mrs Dr Other Title Owen First Name Jeremiah Surname 0208…" at bounding box center [568, 30] width 1137 height 3794
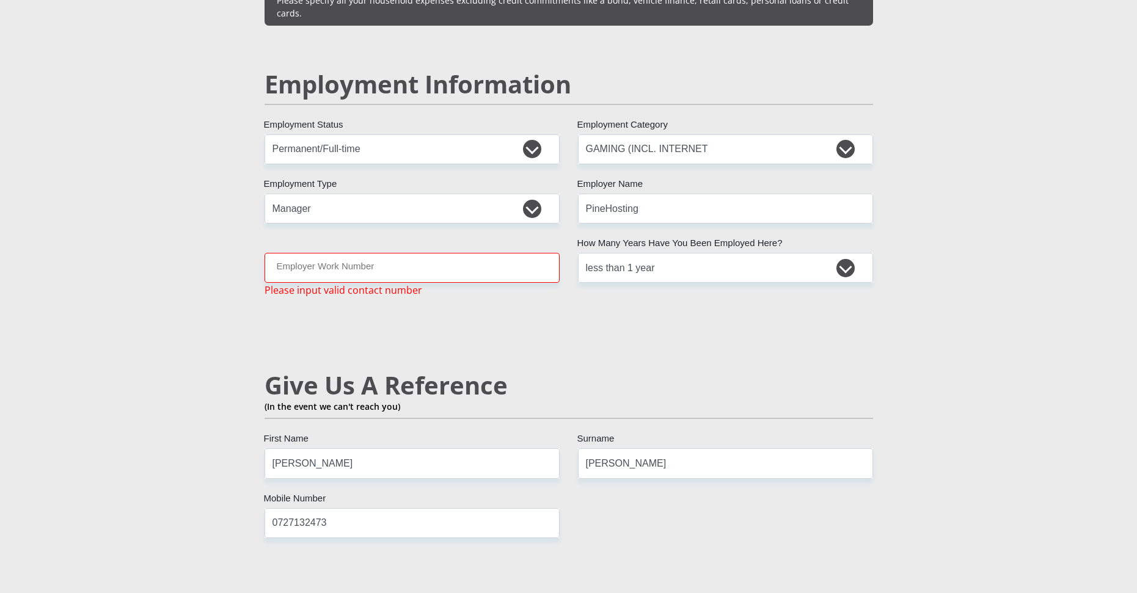
scroll to position [1813, 0]
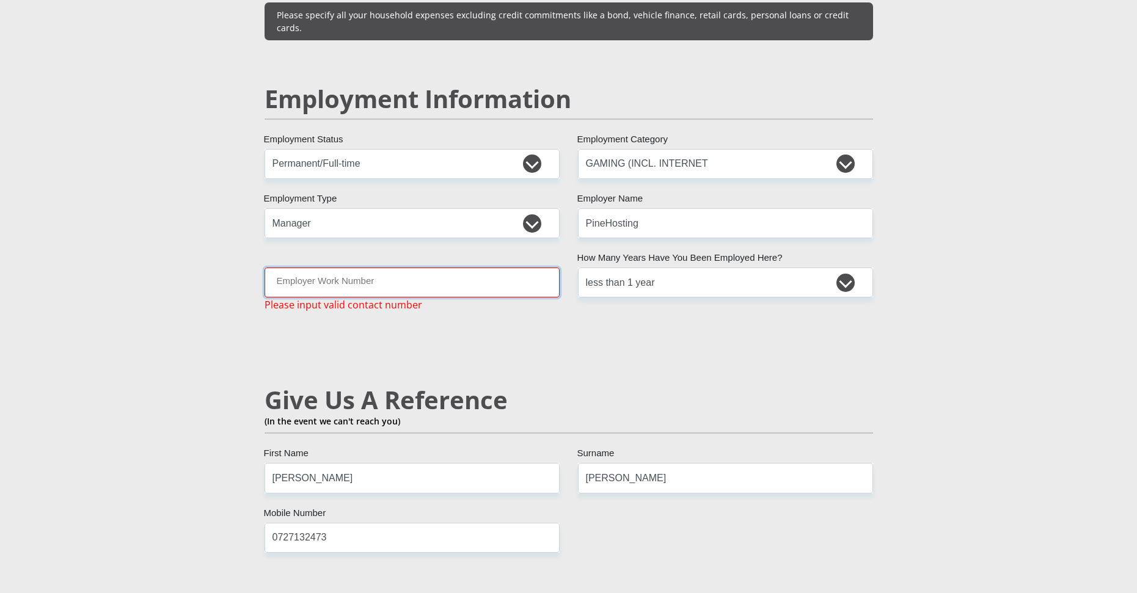
click at [320, 268] on input "Employer Work Number" at bounding box center [412, 283] width 295 height 30
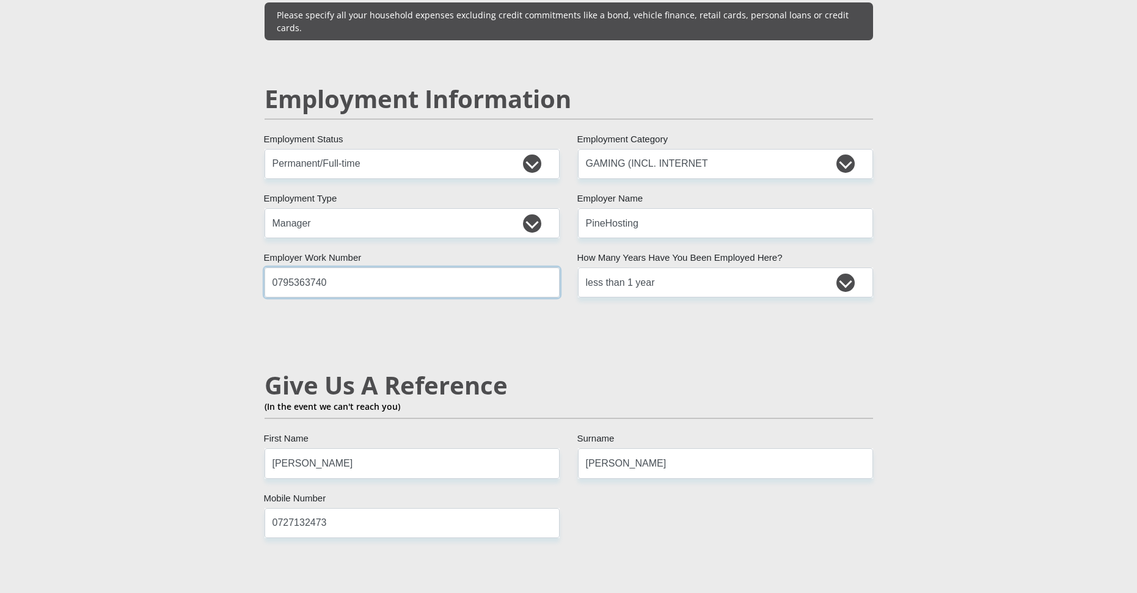
type input "0795363740"
click at [225, 167] on div "Personal Details Mr Ms Mrs Dr Other Title Owen First Name Jeremiah Surname 0208…" at bounding box center [569, 145] width 697 height 3691
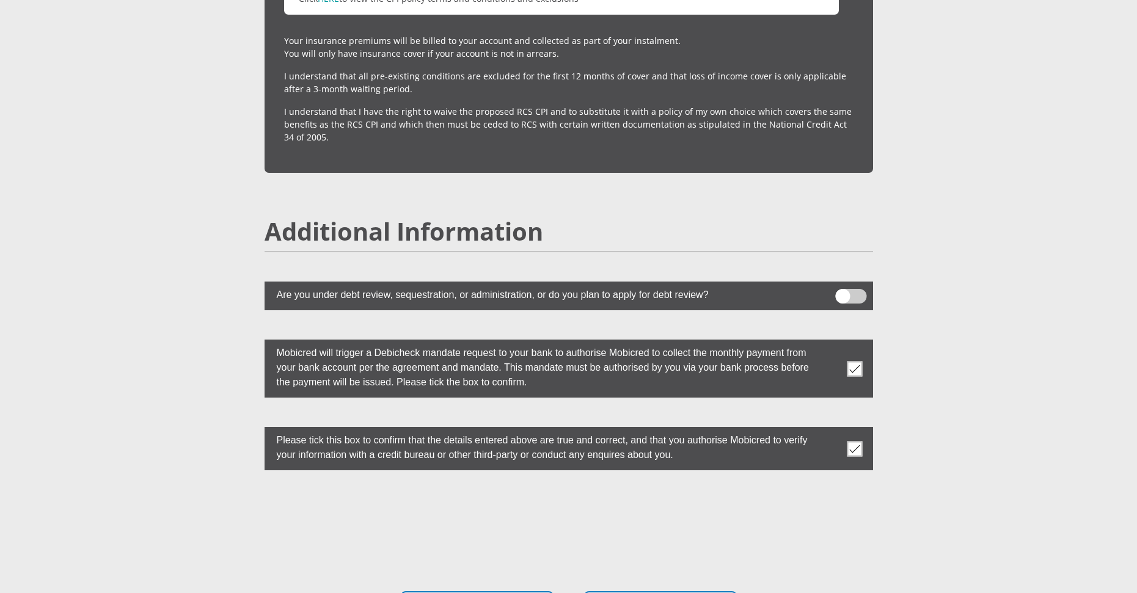
scroll to position [3296, 0]
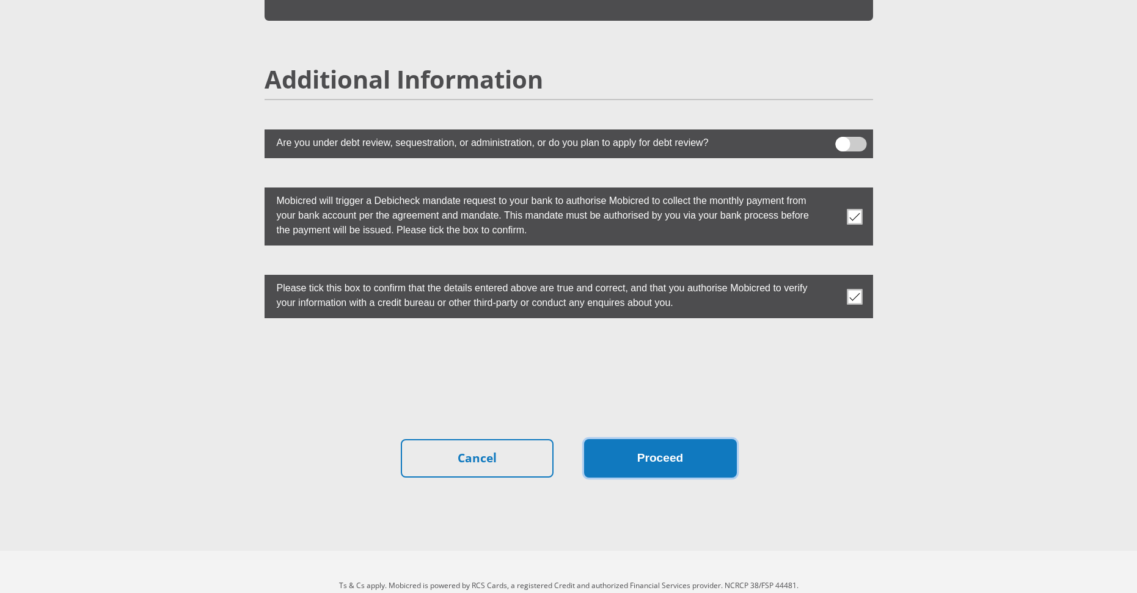
click at [643, 439] on button "Proceed" at bounding box center [660, 458] width 153 height 38
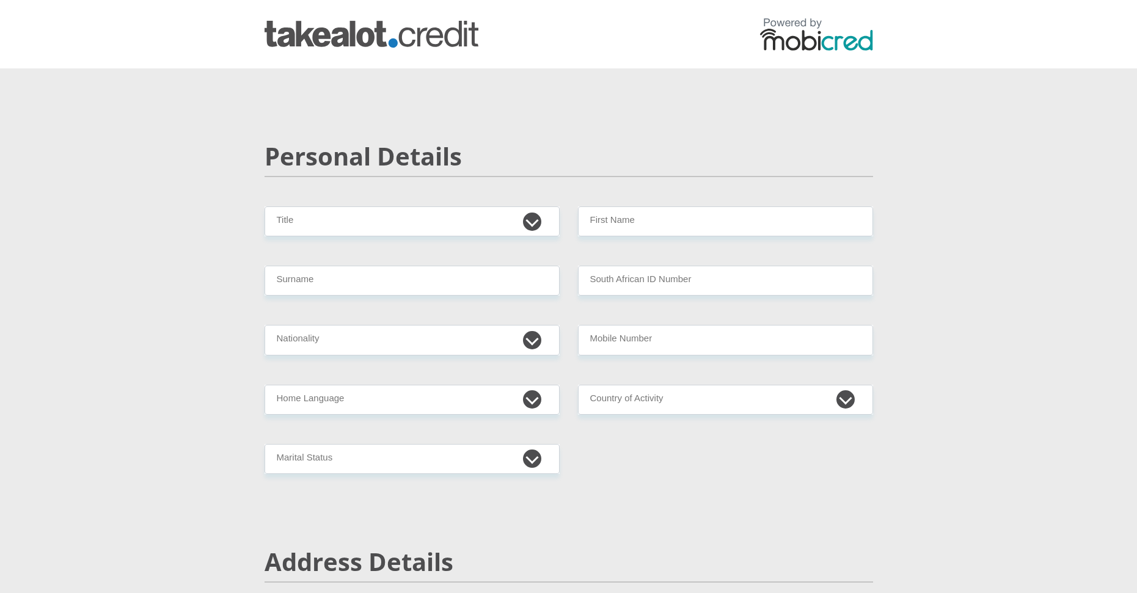
click at [380, 41] on img at bounding box center [372, 34] width 214 height 27
